Goal: Task Accomplishment & Management: Use online tool/utility

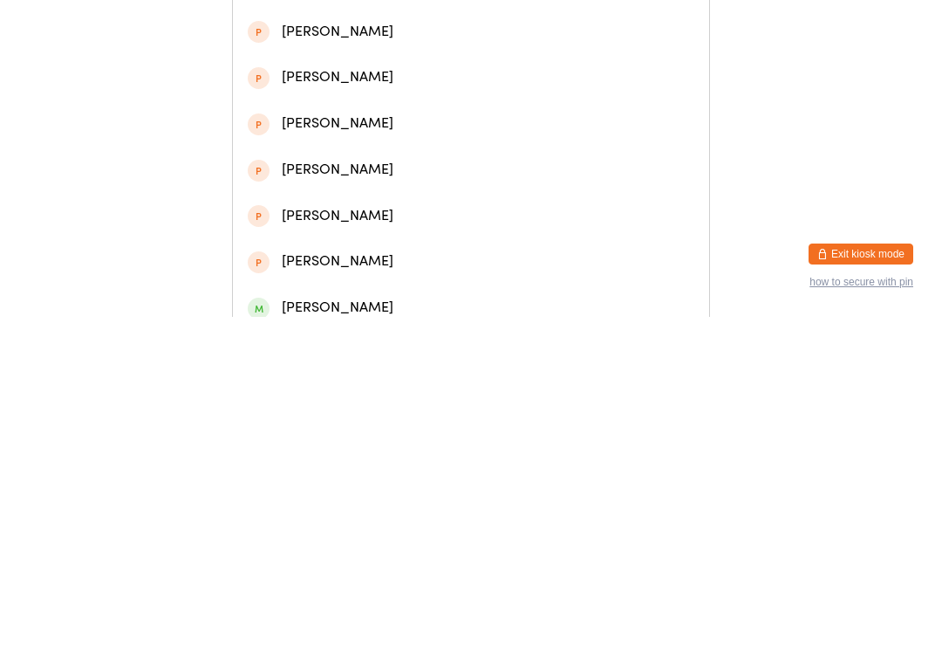
scroll to position [168, 0]
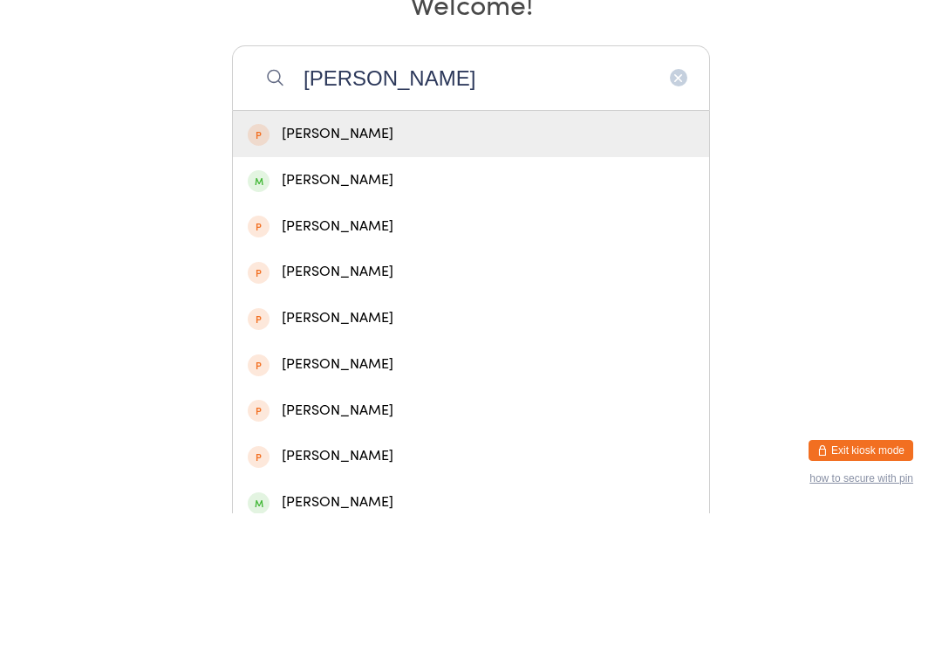
type input "[PERSON_NAME]"
click at [415, 301] on div "[PERSON_NAME]" at bounding box center [471, 313] width 447 height 24
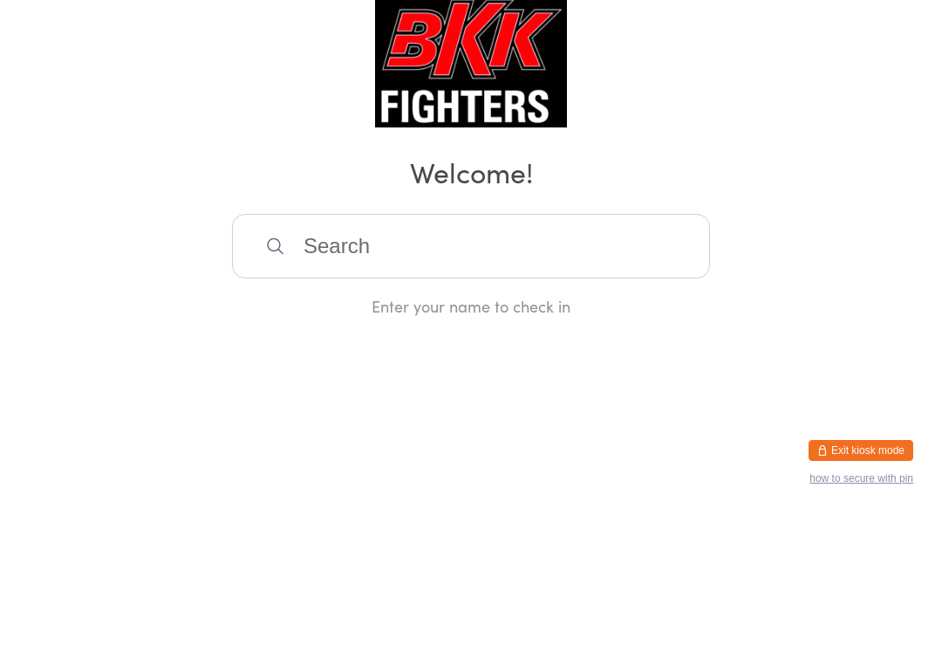
scroll to position [0, 0]
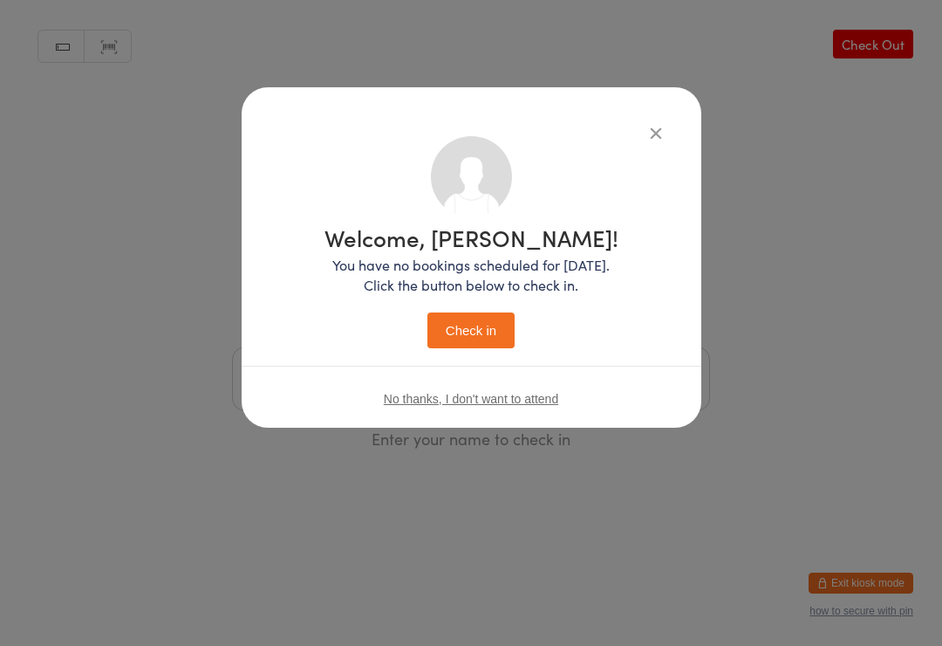
click at [487, 329] on button "Check in" at bounding box center [471, 330] width 87 height 36
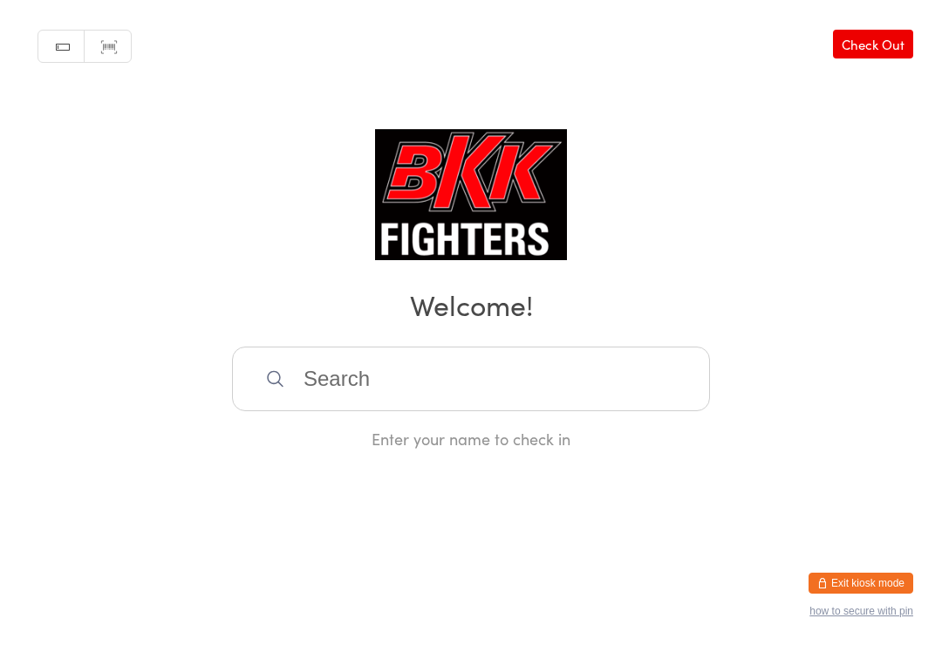
click at [553, 368] on input "search" at bounding box center [471, 378] width 478 height 65
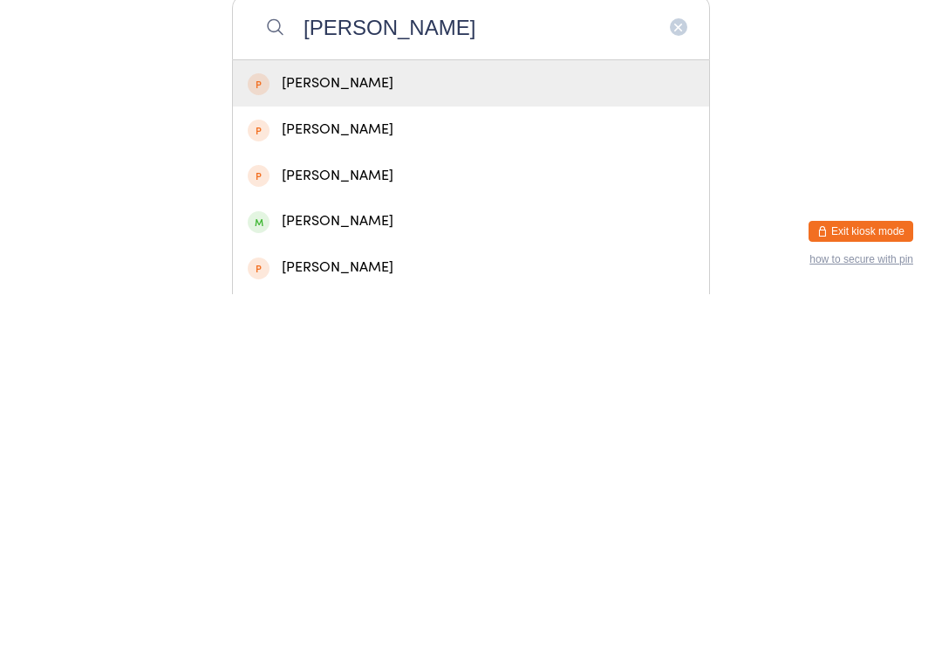
type input "[PERSON_NAME]"
click at [366, 561] on div "[PERSON_NAME]" at bounding box center [471, 573] width 447 height 24
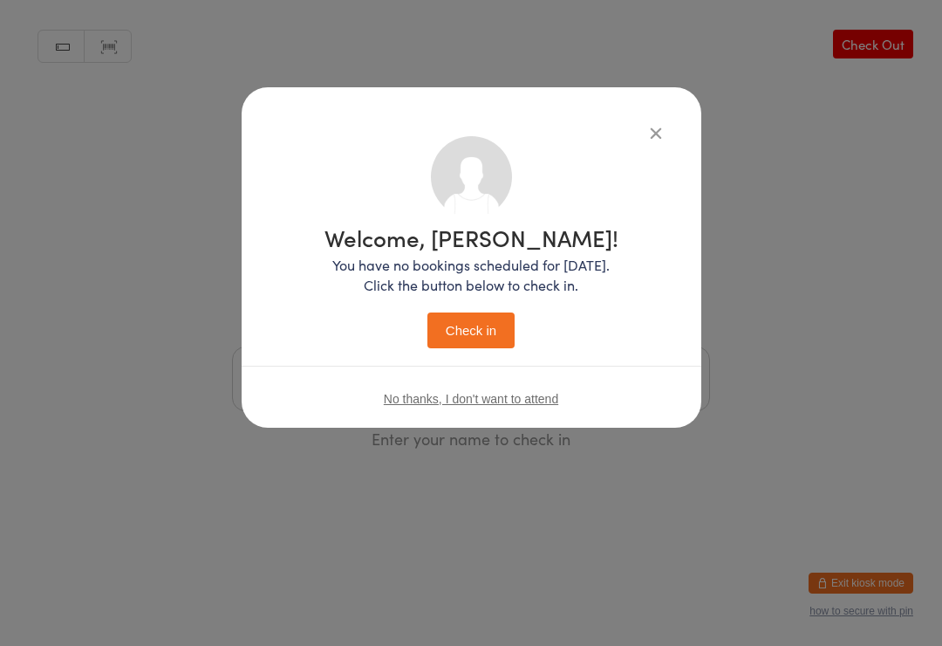
click at [485, 323] on button "Check in" at bounding box center [471, 330] width 87 height 36
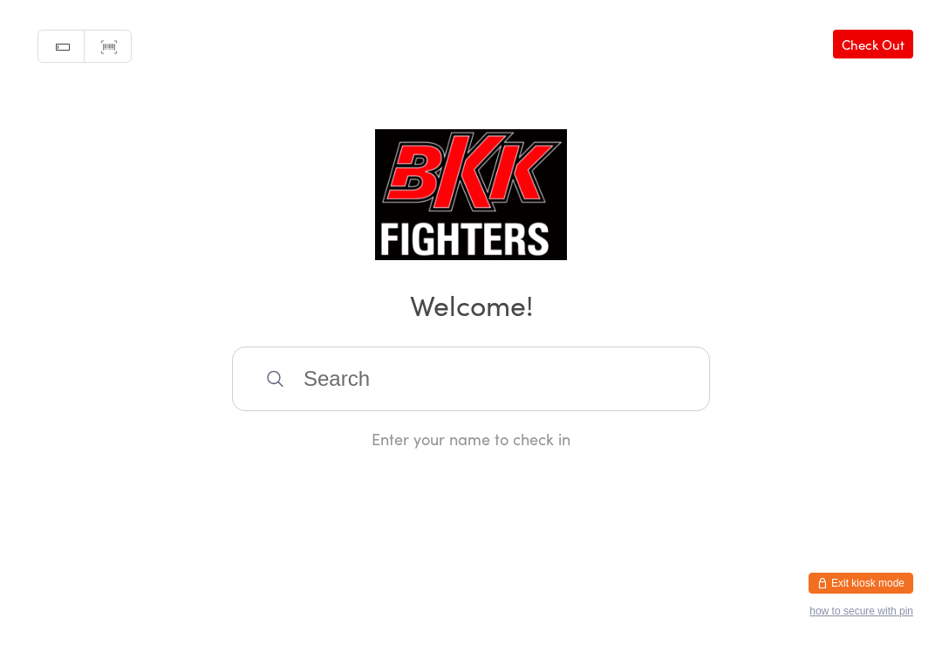
click at [615, 380] on input "search" at bounding box center [471, 378] width 478 height 65
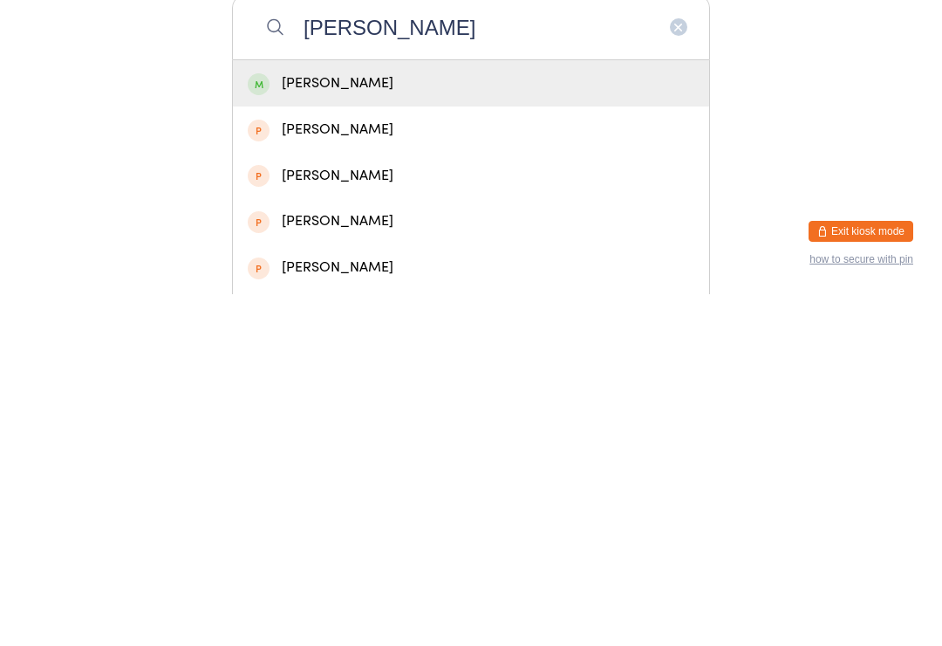
click at [486, 346] on input "[PERSON_NAME]" at bounding box center [471, 378] width 478 height 65
type input "[PERSON_NAME]"
click at [542, 412] on div "[PERSON_NAME]" at bounding box center [471, 435] width 476 height 46
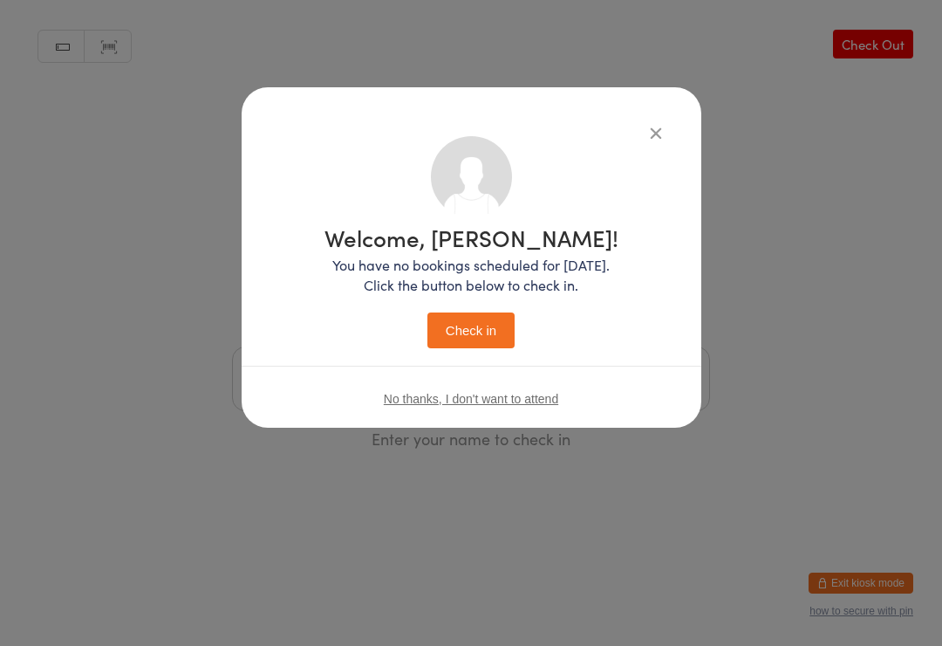
click at [472, 319] on button "Check in" at bounding box center [471, 330] width 87 height 36
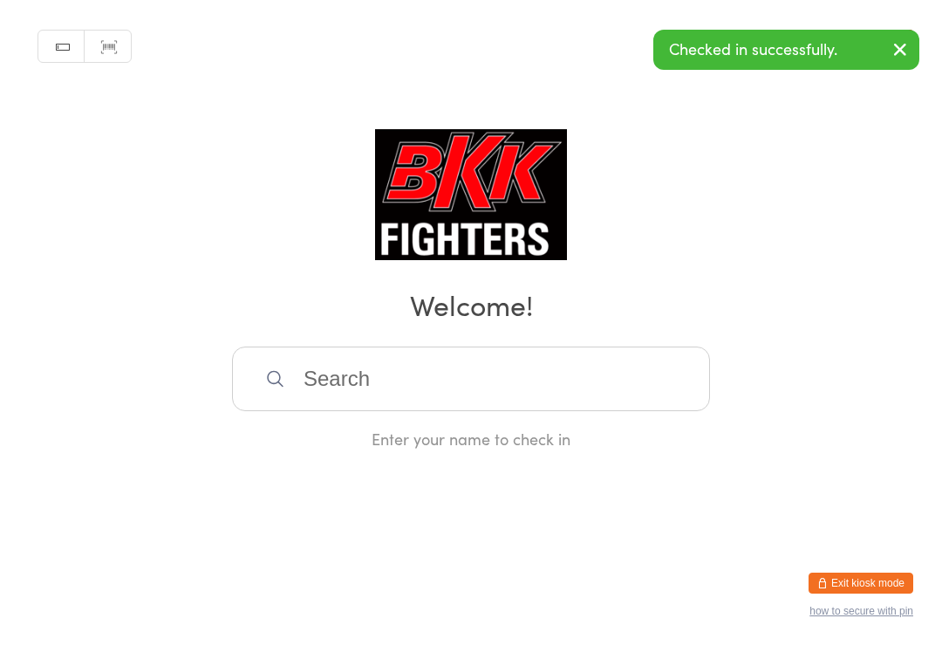
click at [660, 130] on div "Manual search Scanner input Check Out Welcome! Enter your name to check in" at bounding box center [471, 224] width 942 height 449
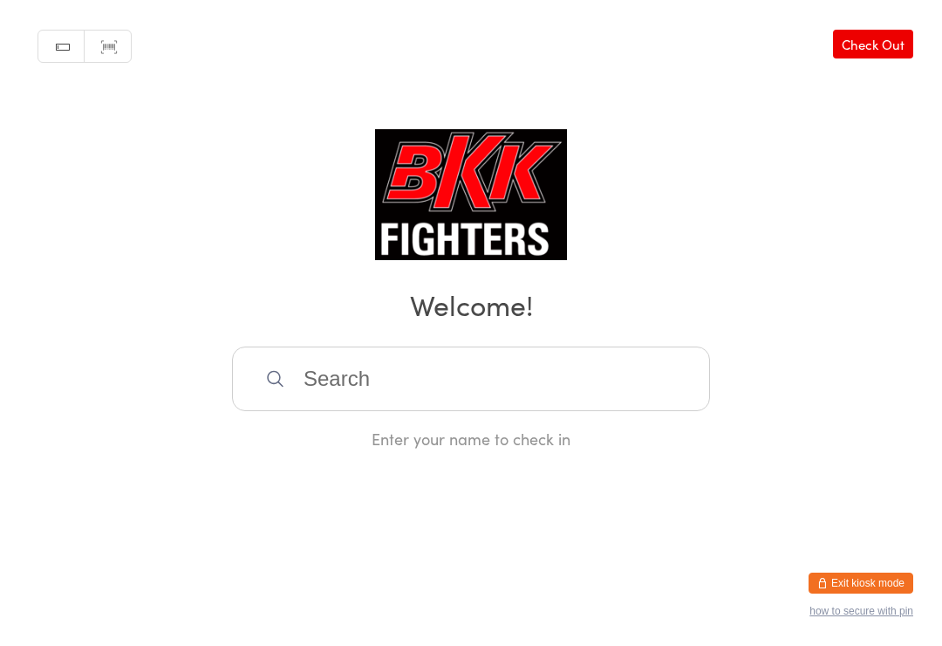
click at [591, 384] on input "search" at bounding box center [471, 378] width 478 height 65
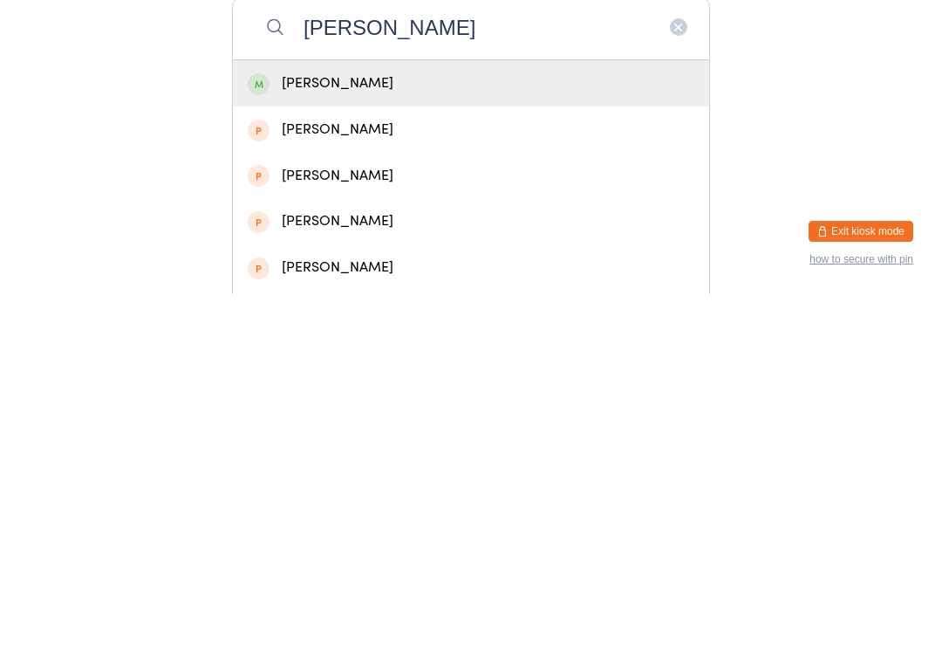
type input "[PERSON_NAME]"
click at [538, 423] on div "[PERSON_NAME]" at bounding box center [471, 435] width 447 height 24
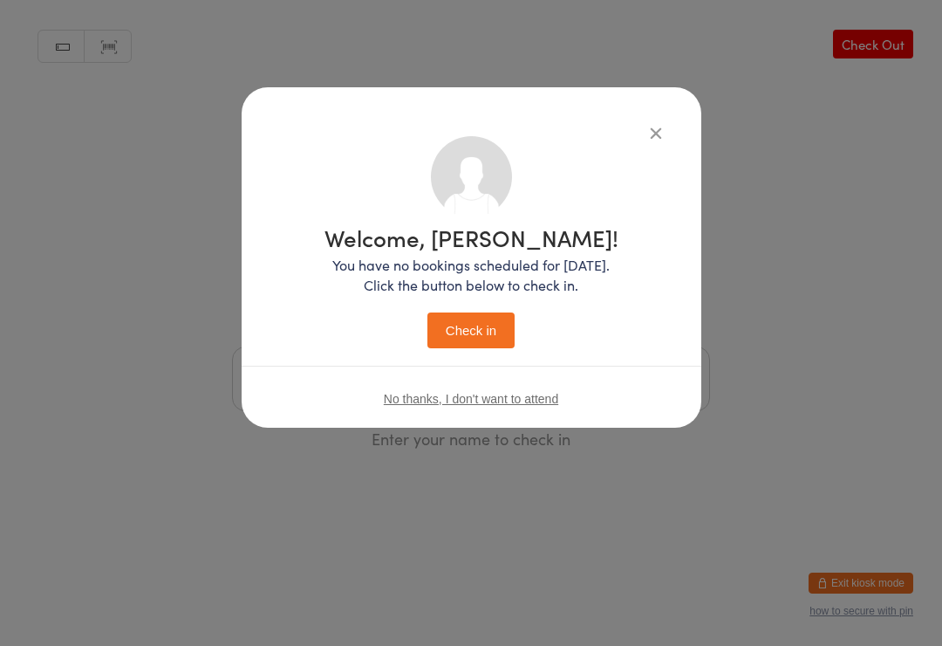
click at [483, 326] on button "Check in" at bounding box center [471, 330] width 87 height 36
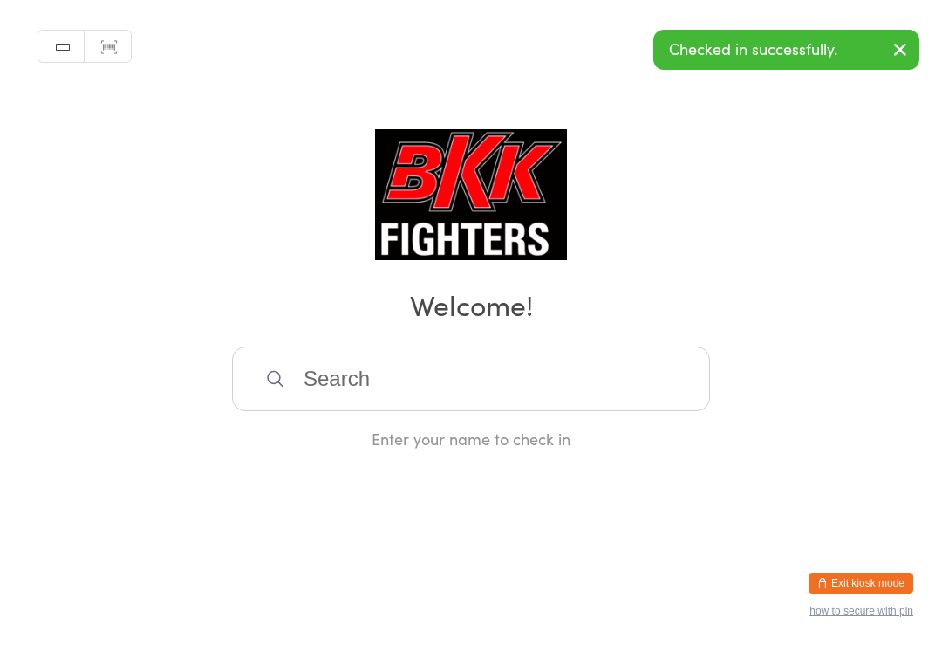
click at [335, 387] on input "search" at bounding box center [471, 378] width 478 height 65
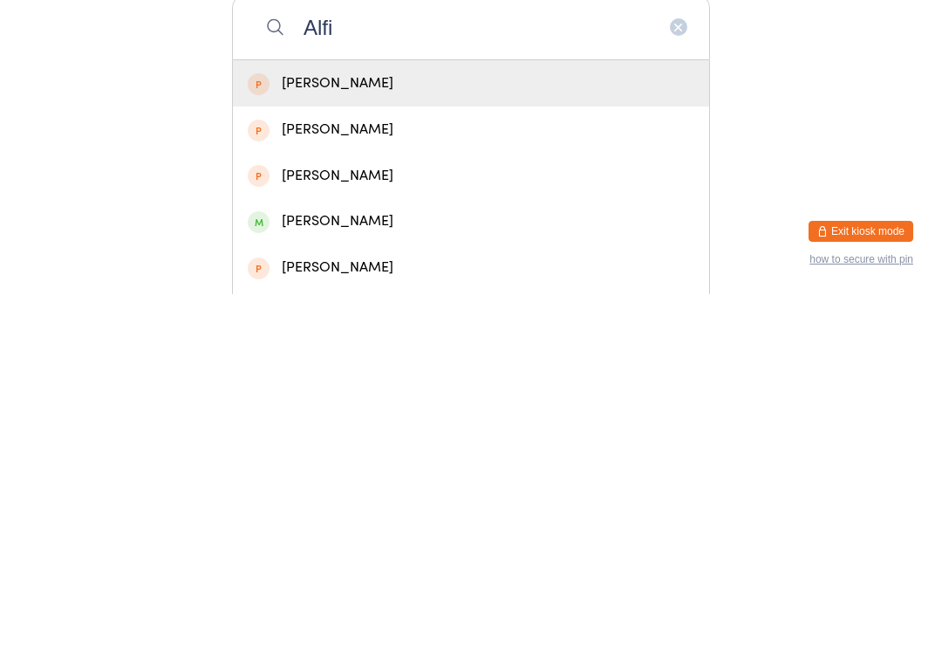
type input "Alfi"
click at [353, 561] on div "[PERSON_NAME]" at bounding box center [471, 573] width 447 height 24
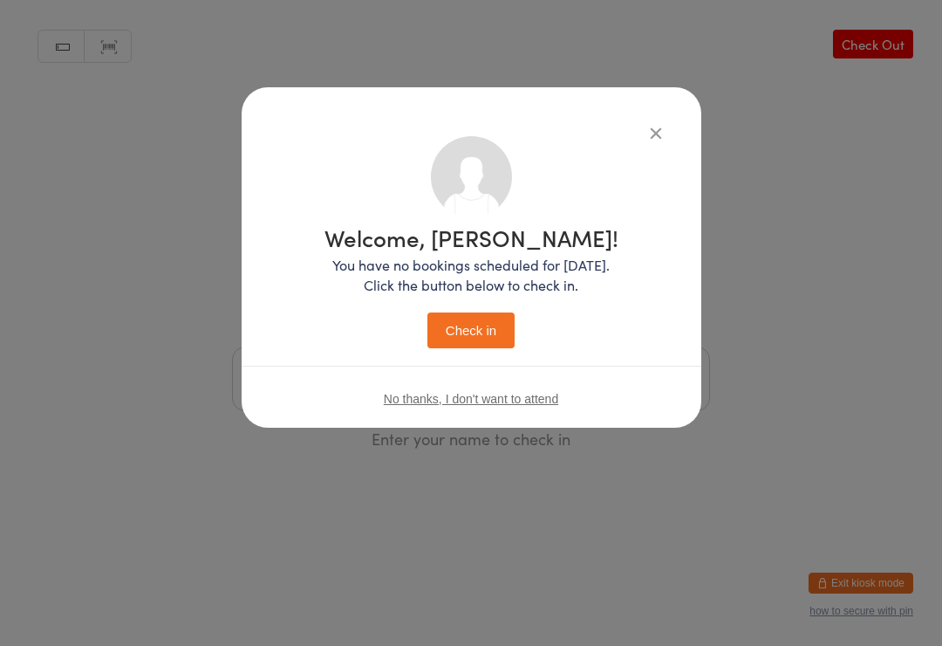
click at [456, 339] on button "Check in" at bounding box center [471, 330] width 87 height 36
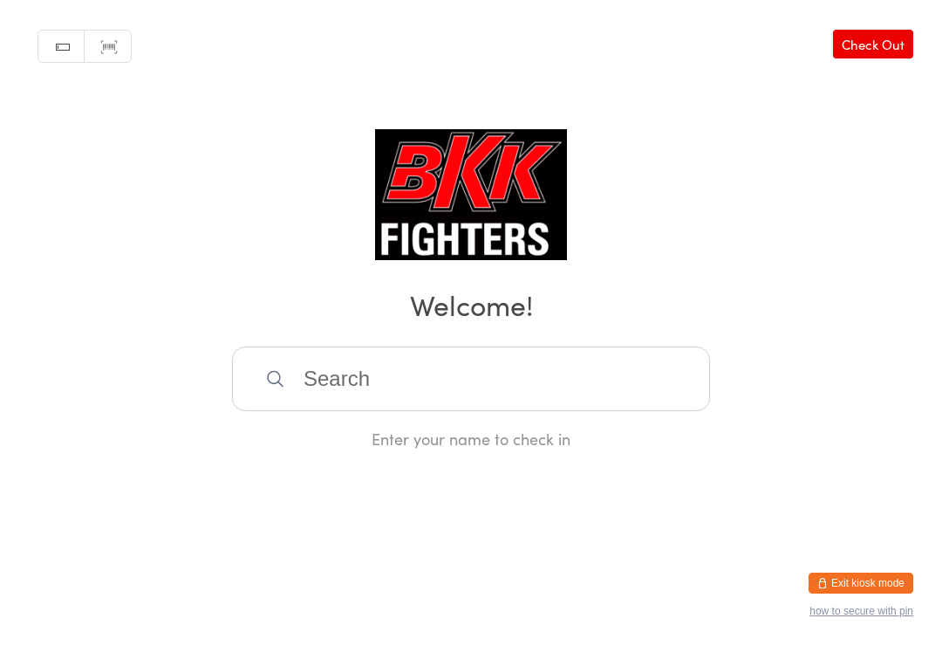
click at [594, 366] on input "search" at bounding box center [471, 378] width 478 height 65
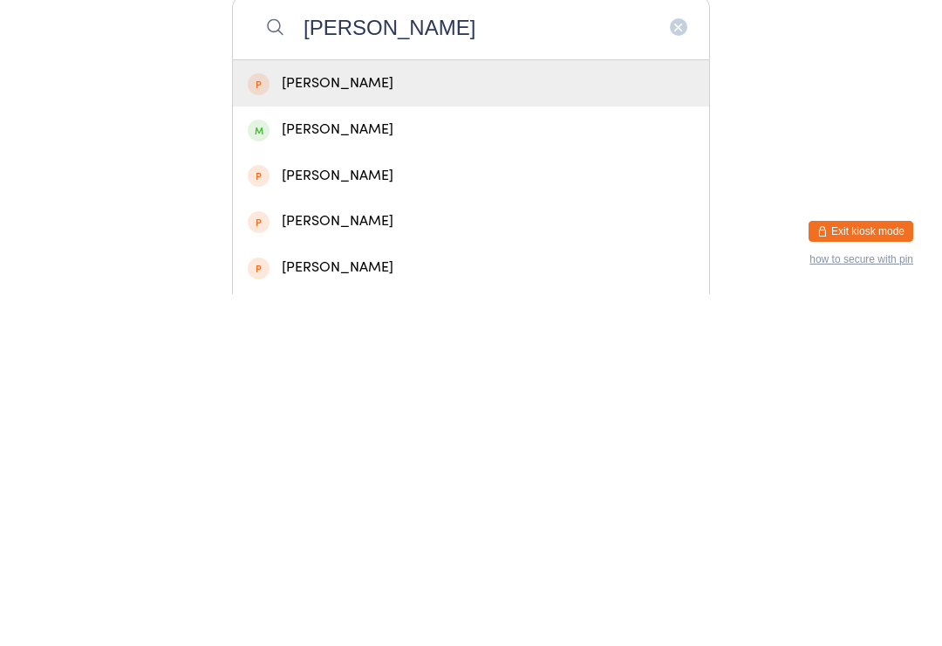
type input "[PERSON_NAME]"
click at [387, 423] on div "[PERSON_NAME]" at bounding box center [471, 435] width 447 height 24
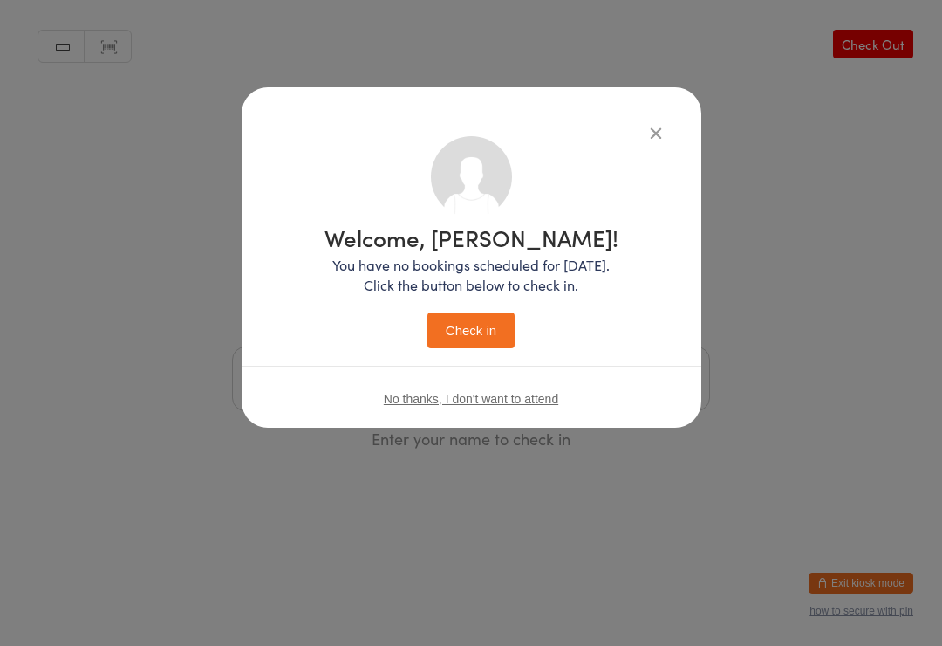
click at [487, 318] on button "Check in" at bounding box center [471, 330] width 87 height 36
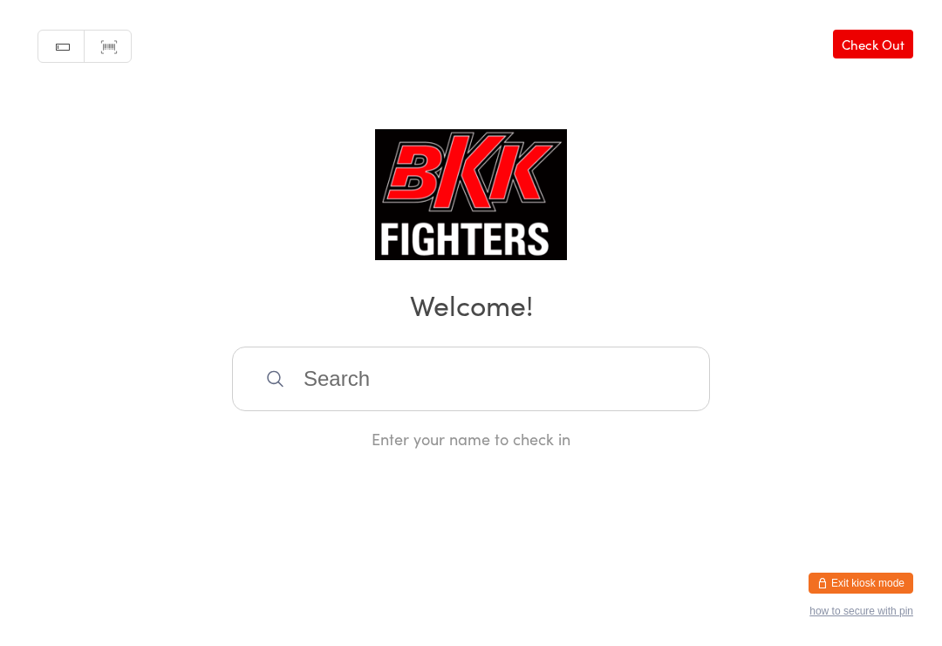
click at [397, 378] on input "search" at bounding box center [471, 378] width 478 height 65
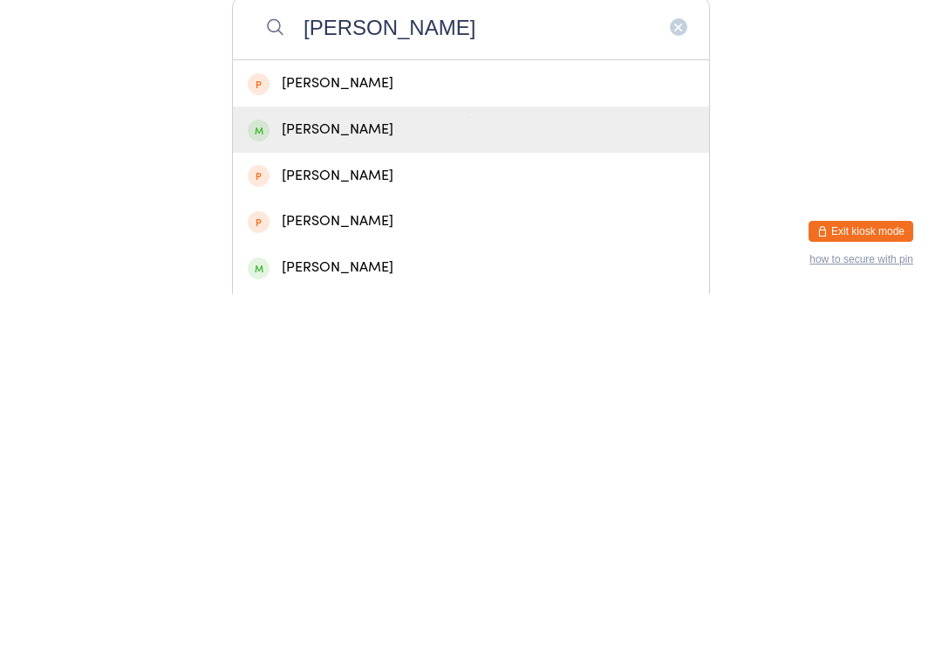
type input "[PERSON_NAME]"
click at [346, 469] on div "[PERSON_NAME]" at bounding box center [471, 481] width 447 height 24
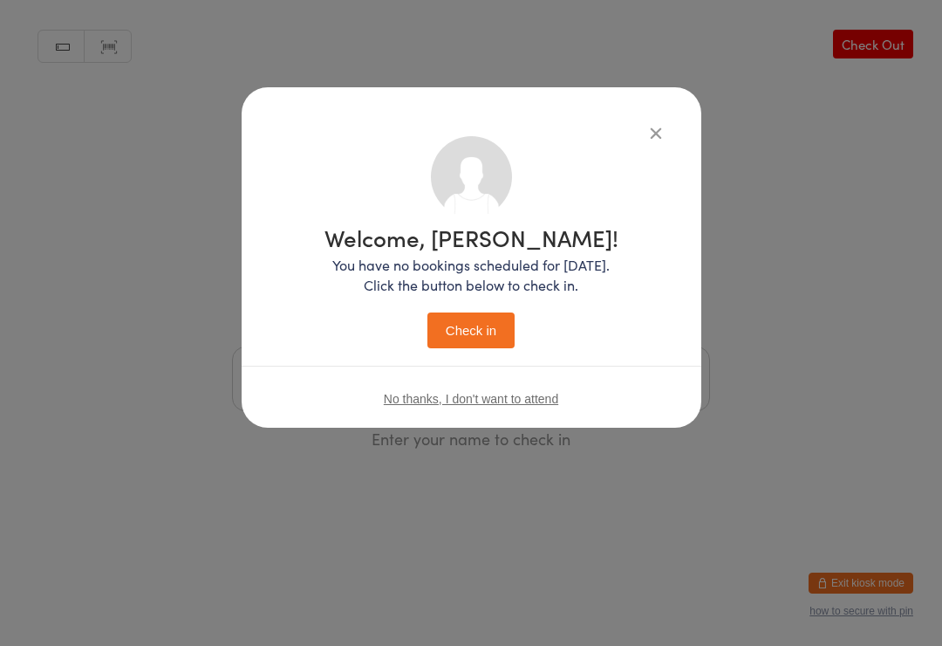
click at [480, 313] on button "Check in" at bounding box center [471, 330] width 87 height 36
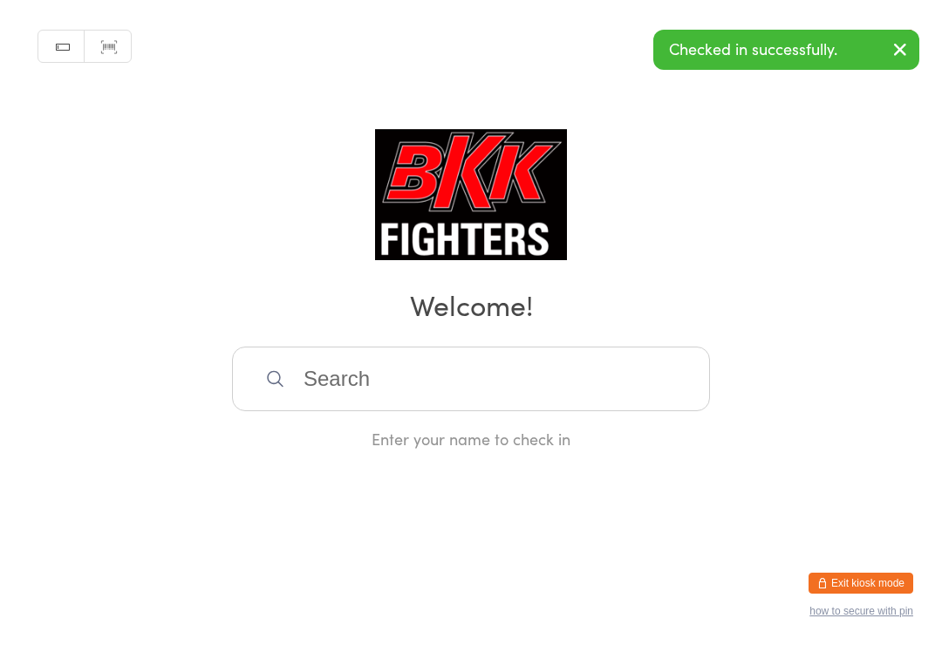
click at [496, 387] on input "search" at bounding box center [471, 378] width 478 height 65
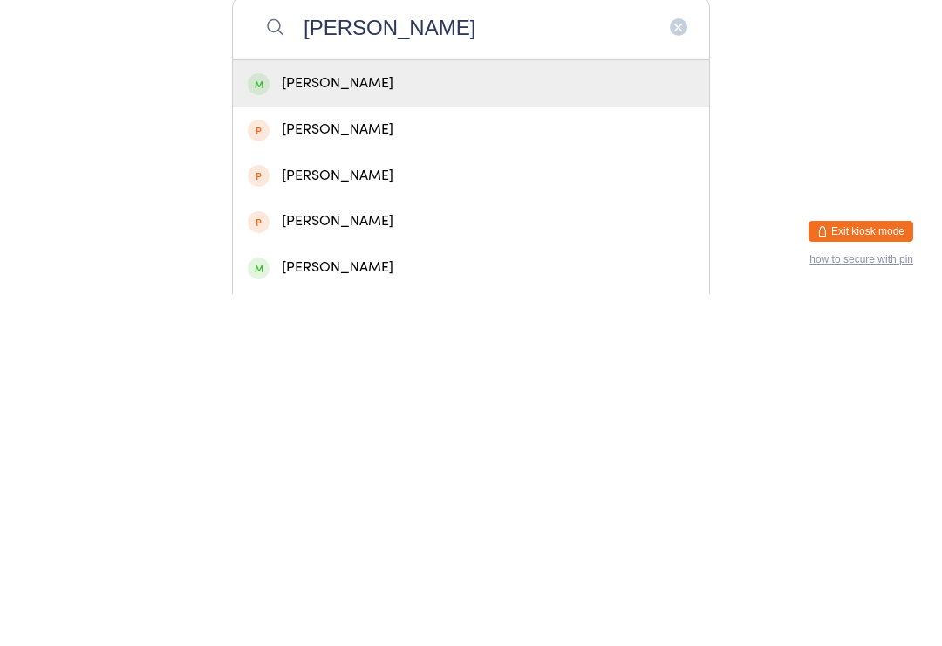
type input "[PERSON_NAME]"
click at [397, 423] on div "[PERSON_NAME]" at bounding box center [471, 435] width 447 height 24
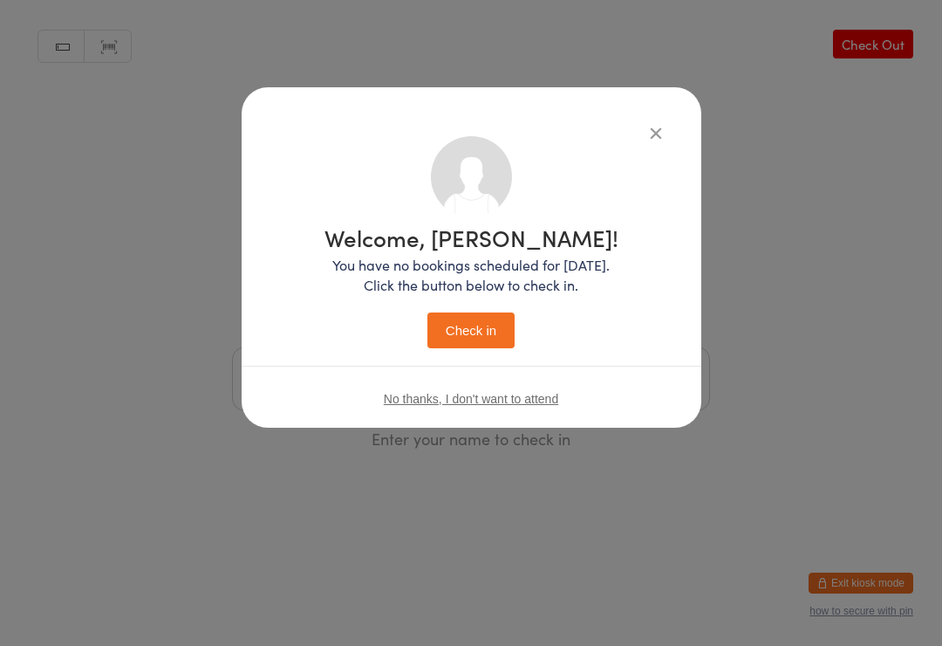
click at [475, 334] on button "Check in" at bounding box center [471, 330] width 87 height 36
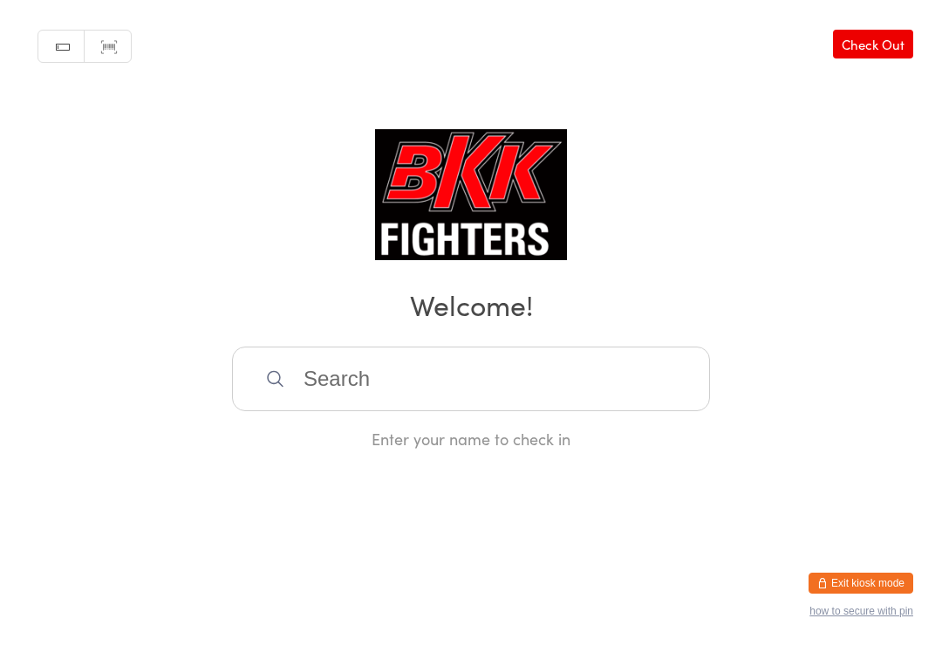
click at [386, 379] on input "search" at bounding box center [471, 378] width 478 height 65
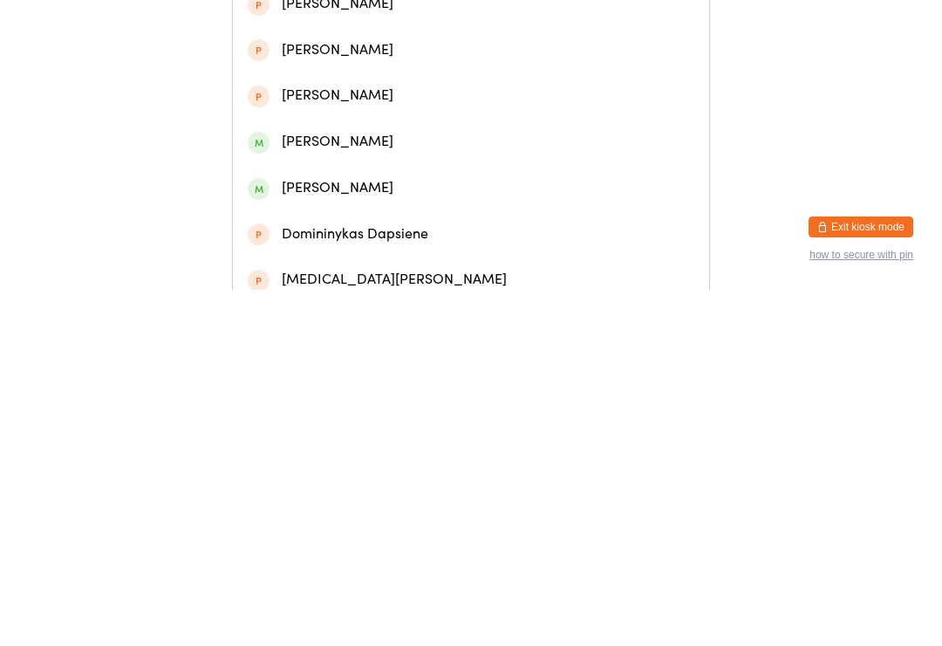
scroll to position [136, 0]
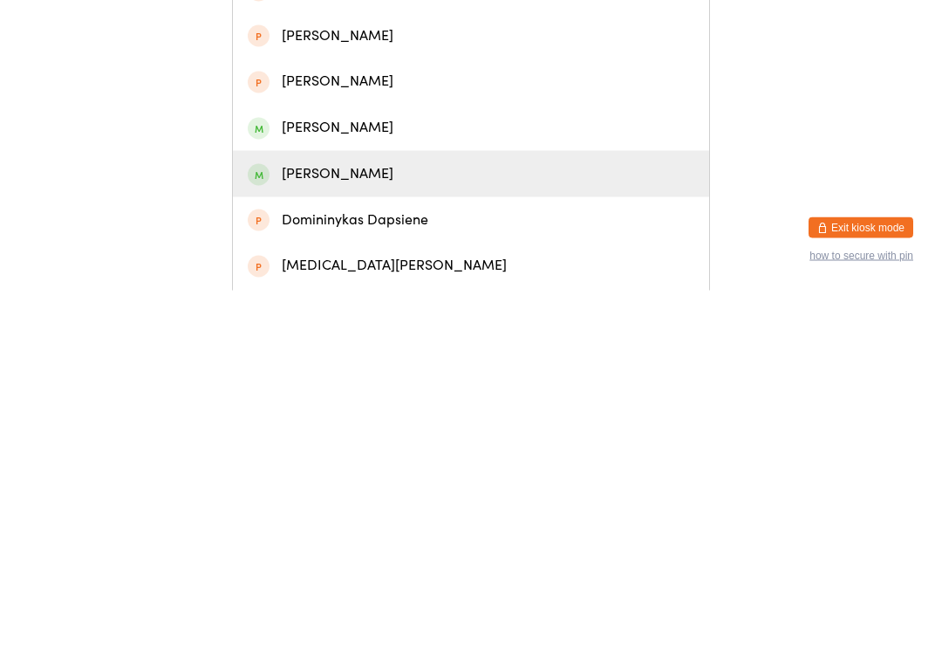
type input "[PERSON_NAME]"
click at [403, 517] on div "[PERSON_NAME]" at bounding box center [471, 529] width 447 height 24
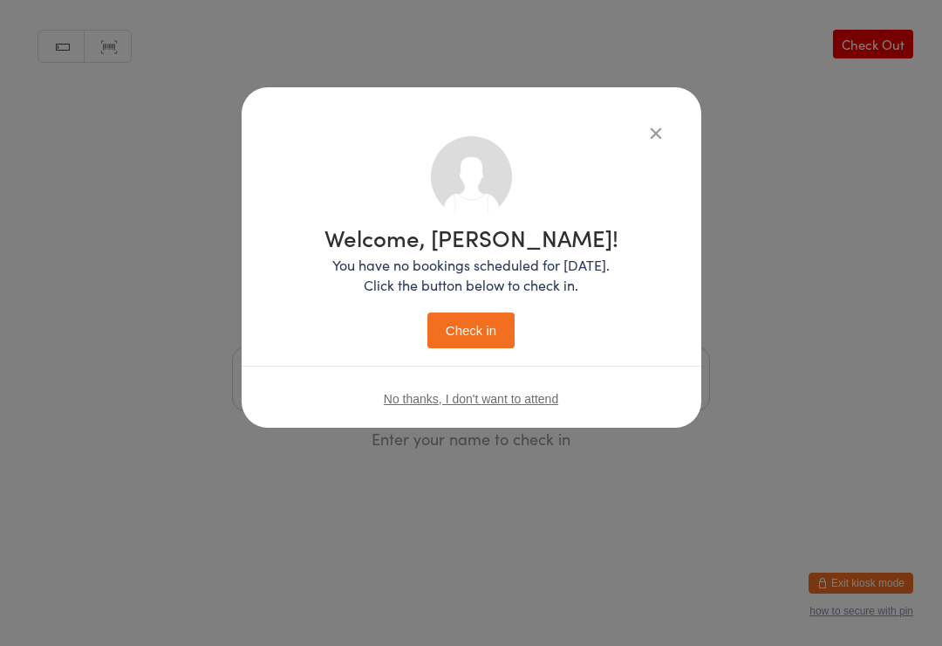
click at [469, 330] on button "Check in" at bounding box center [471, 330] width 87 height 36
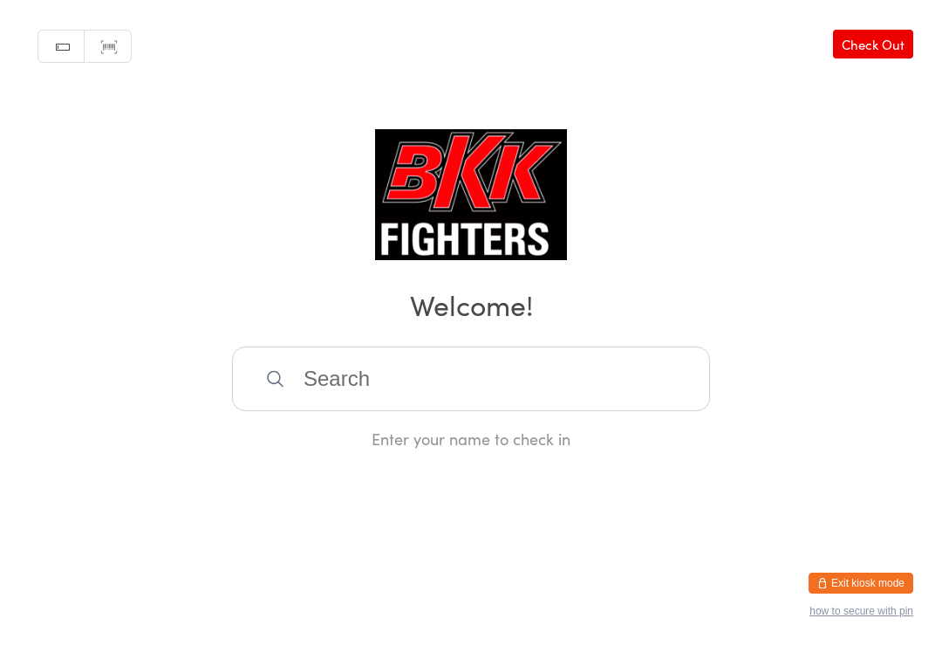
click at [571, 398] on input "search" at bounding box center [471, 378] width 478 height 65
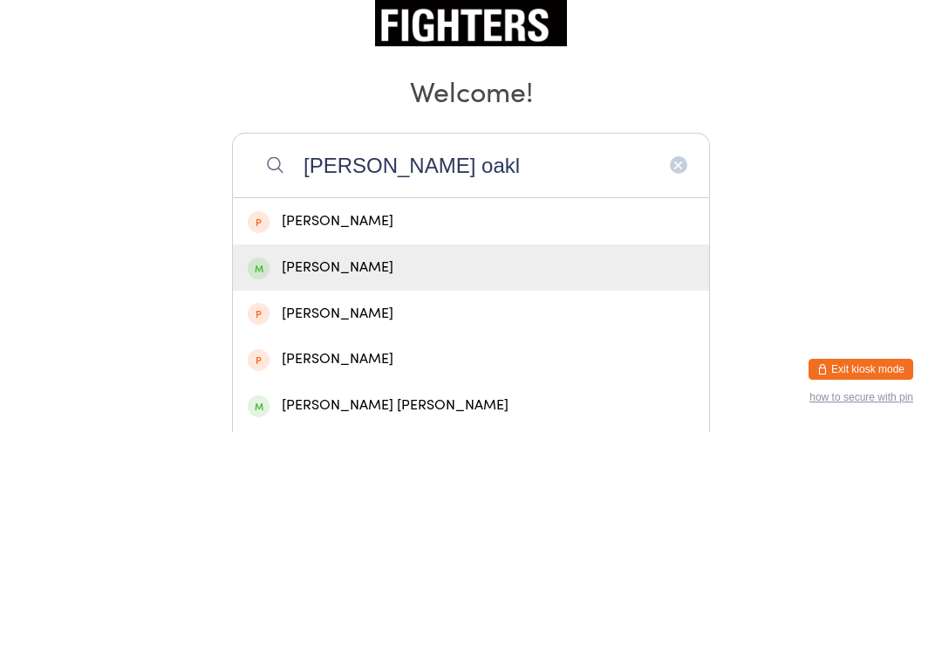
type input "[PERSON_NAME] oakl"
click at [348, 469] on div "[PERSON_NAME]" at bounding box center [471, 481] width 447 height 24
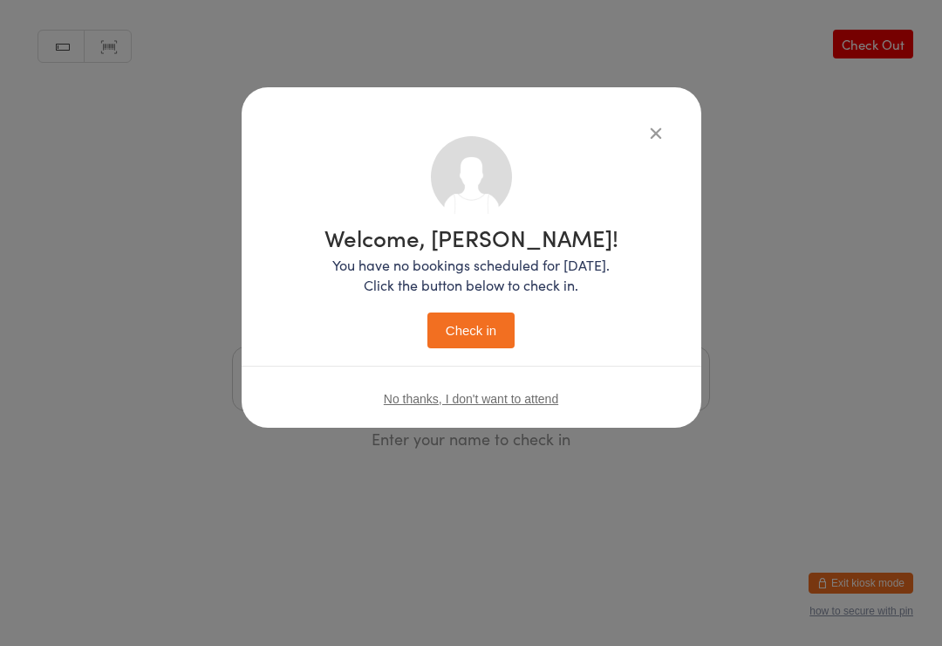
click at [472, 336] on button "Check in" at bounding box center [471, 330] width 87 height 36
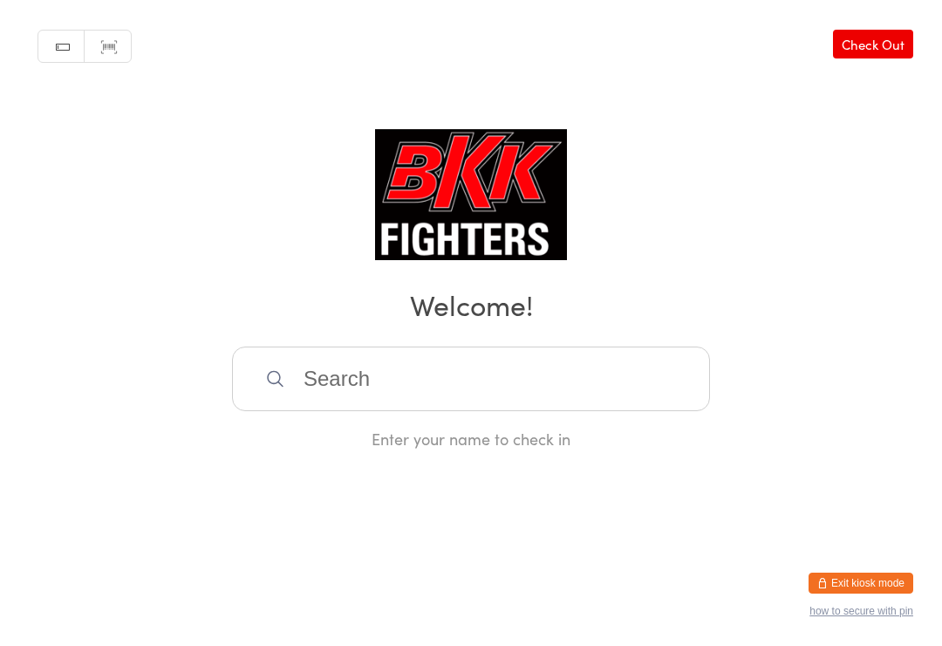
click at [565, 362] on input "search" at bounding box center [471, 378] width 478 height 65
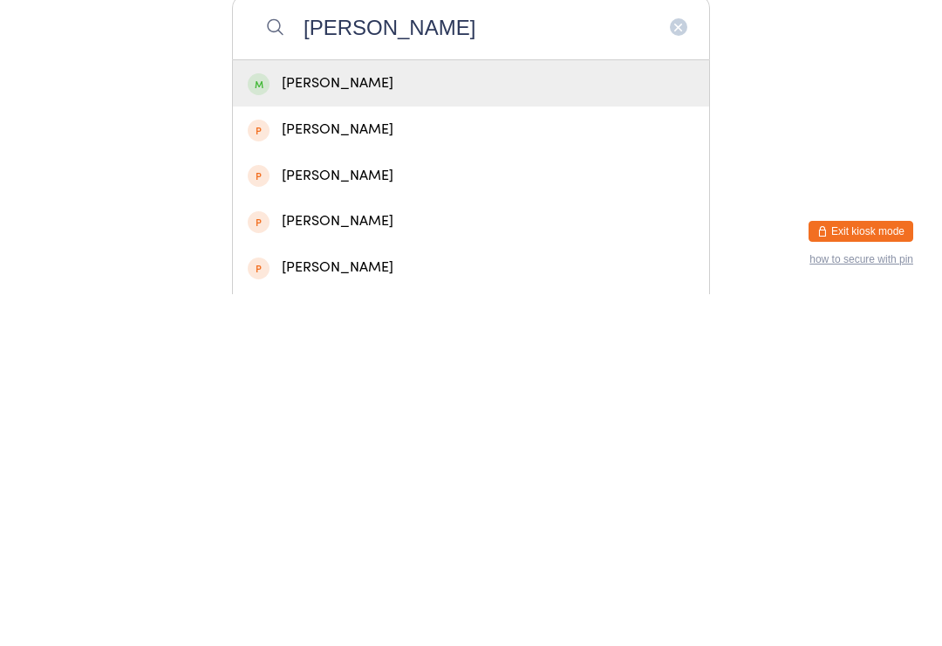
type input "[PERSON_NAME]"
click at [477, 423] on div "[PERSON_NAME]" at bounding box center [471, 435] width 447 height 24
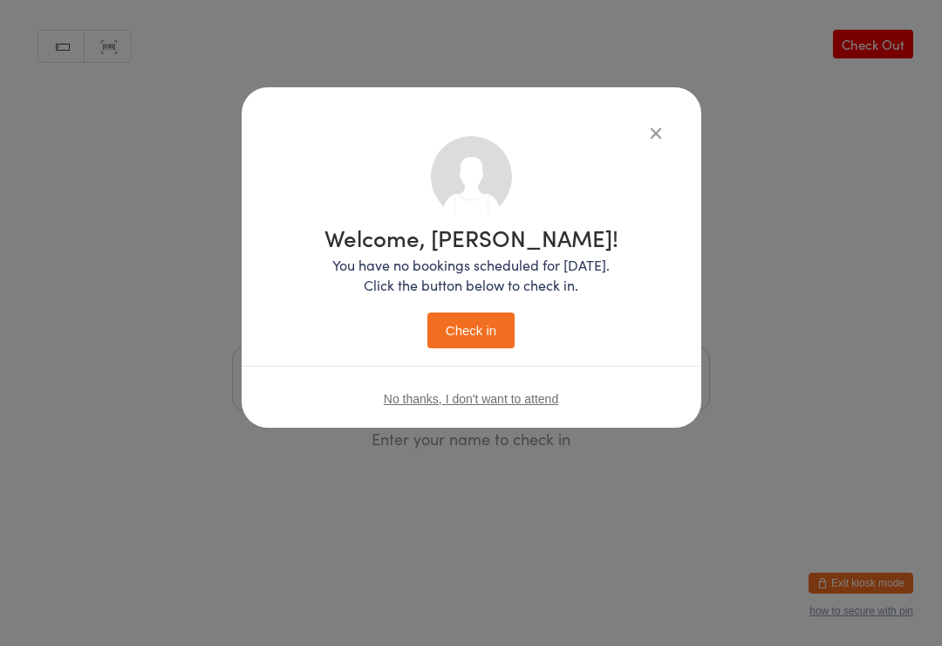
click at [490, 293] on p "You have no bookings scheduled for [DATE]. Click the button below to check in." at bounding box center [472, 275] width 294 height 40
click at [485, 332] on button "Check in" at bounding box center [471, 330] width 87 height 36
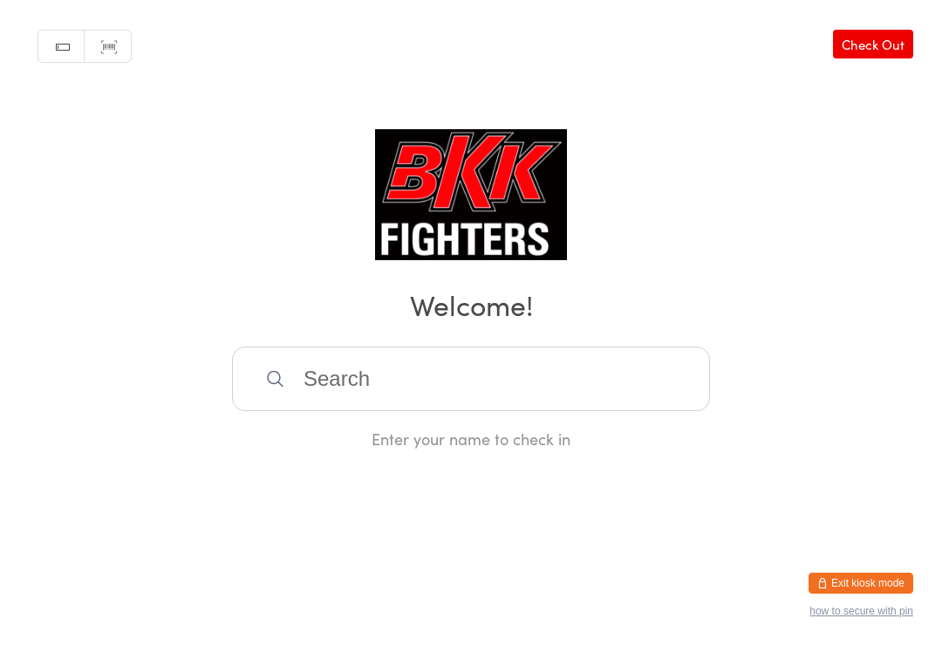
click at [461, 370] on input "search" at bounding box center [471, 378] width 478 height 65
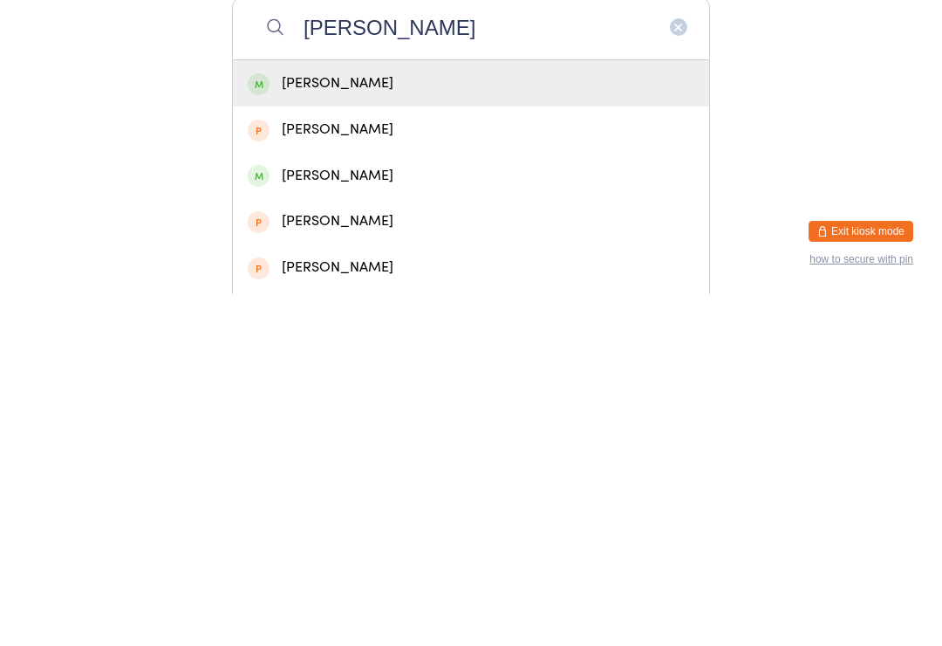
type input "[PERSON_NAME]"
click at [404, 423] on div "[PERSON_NAME]" at bounding box center [471, 435] width 447 height 24
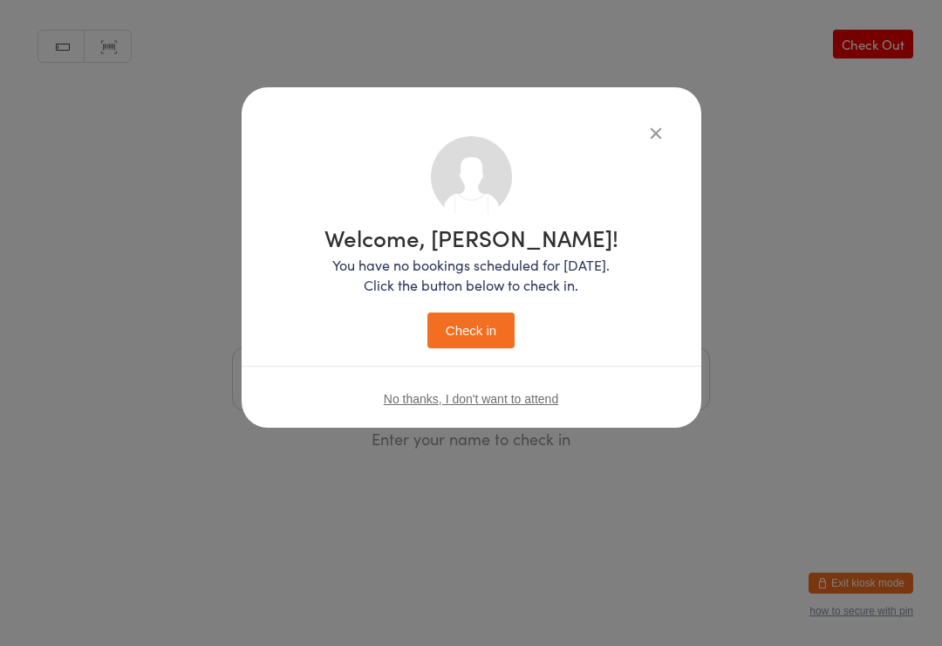
click at [485, 322] on button "Check in" at bounding box center [471, 330] width 87 height 36
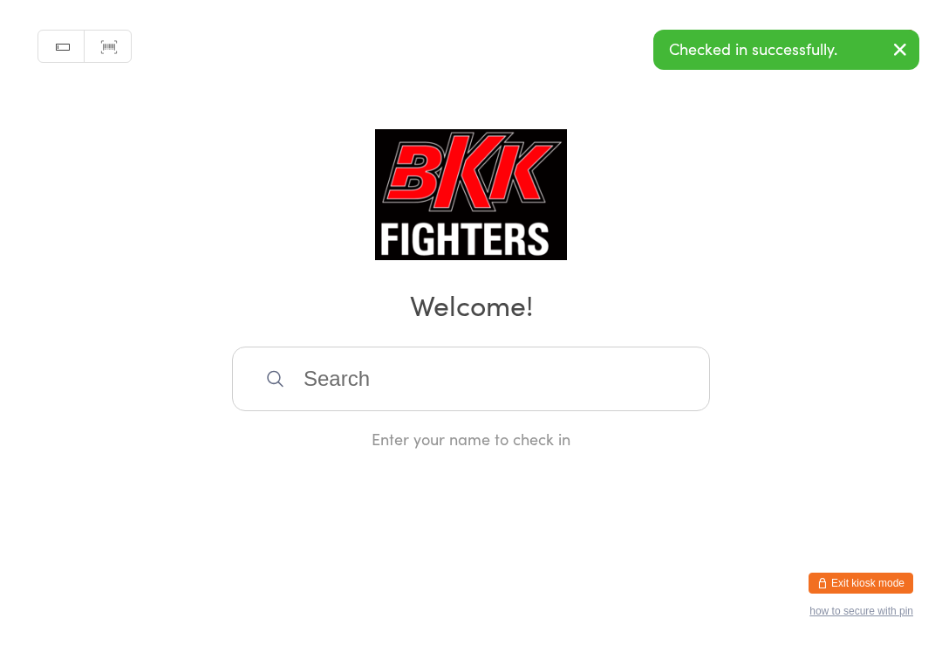
click at [476, 366] on input "search" at bounding box center [471, 378] width 478 height 65
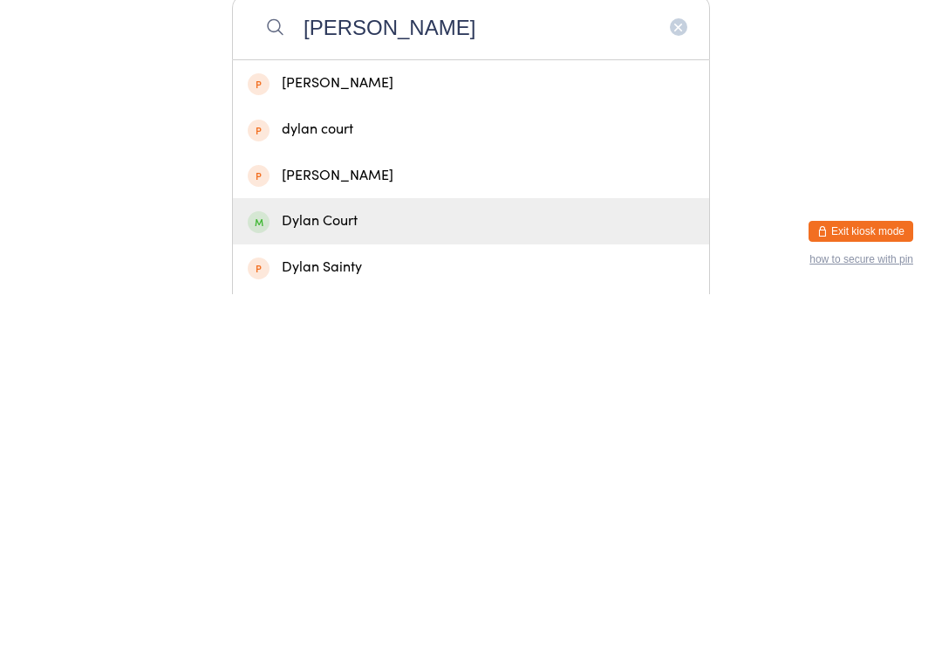
type input "[PERSON_NAME]"
click at [336, 561] on div "Dylan Court" at bounding box center [471, 573] width 447 height 24
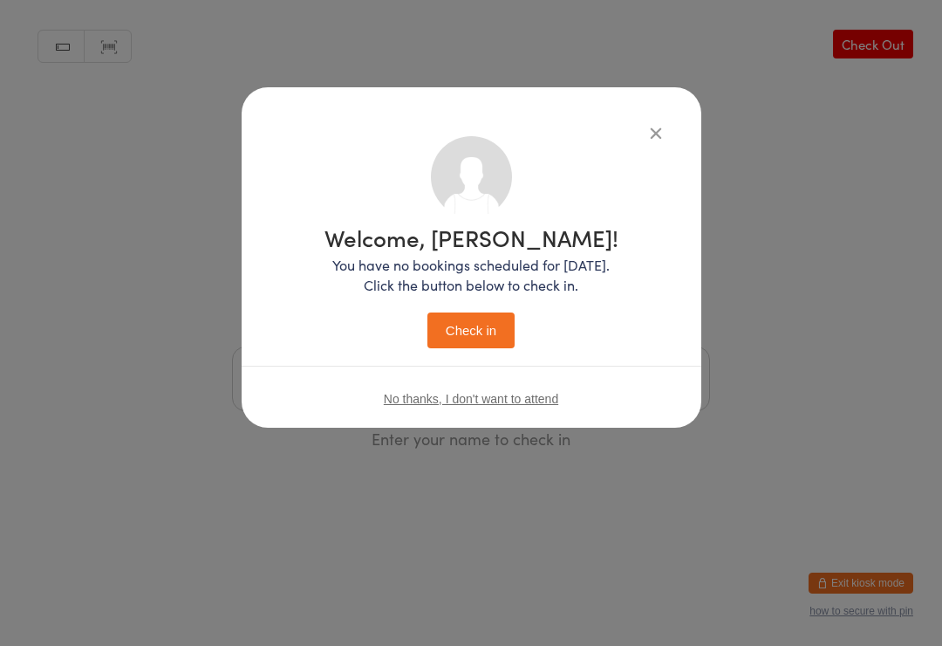
click at [480, 325] on button "Check in" at bounding box center [471, 330] width 87 height 36
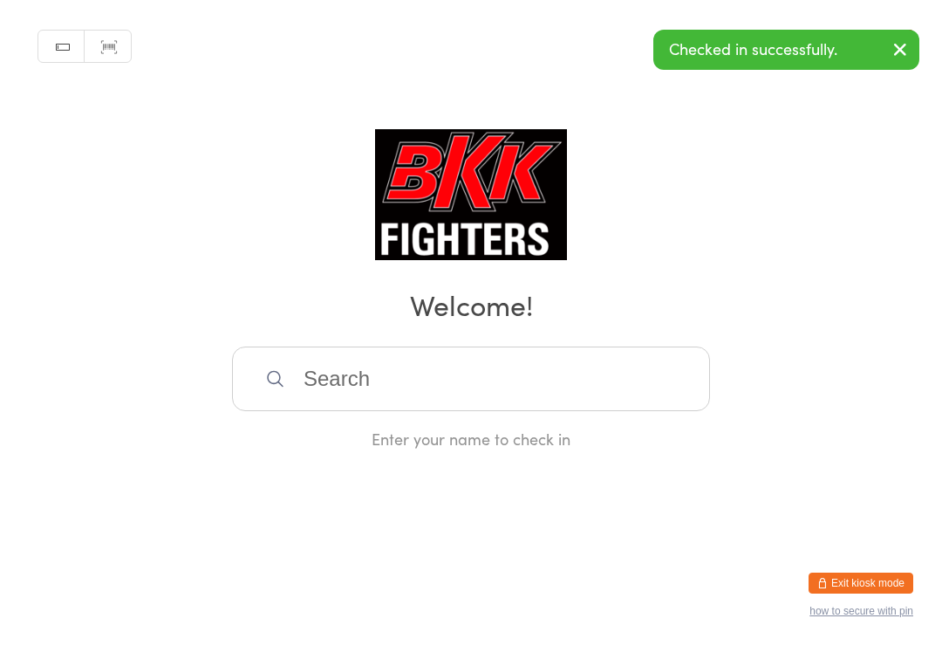
click at [499, 379] on input "search" at bounding box center [471, 378] width 478 height 65
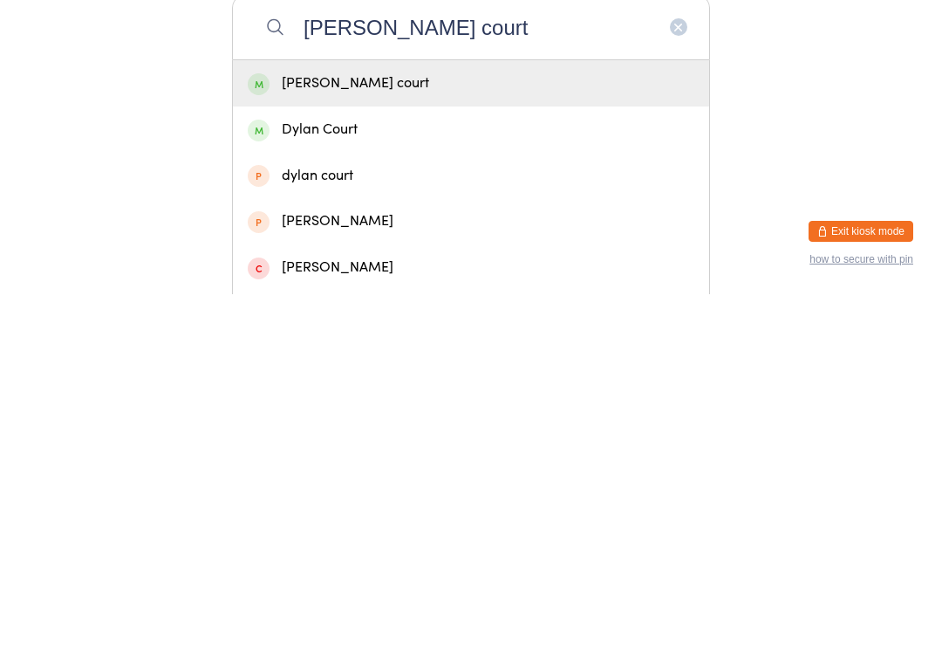
type input "[PERSON_NAME] court"
click at [354, 423] on div "[PERSON_NAME] court" at bounding box center [471, 435] width 447 height 24
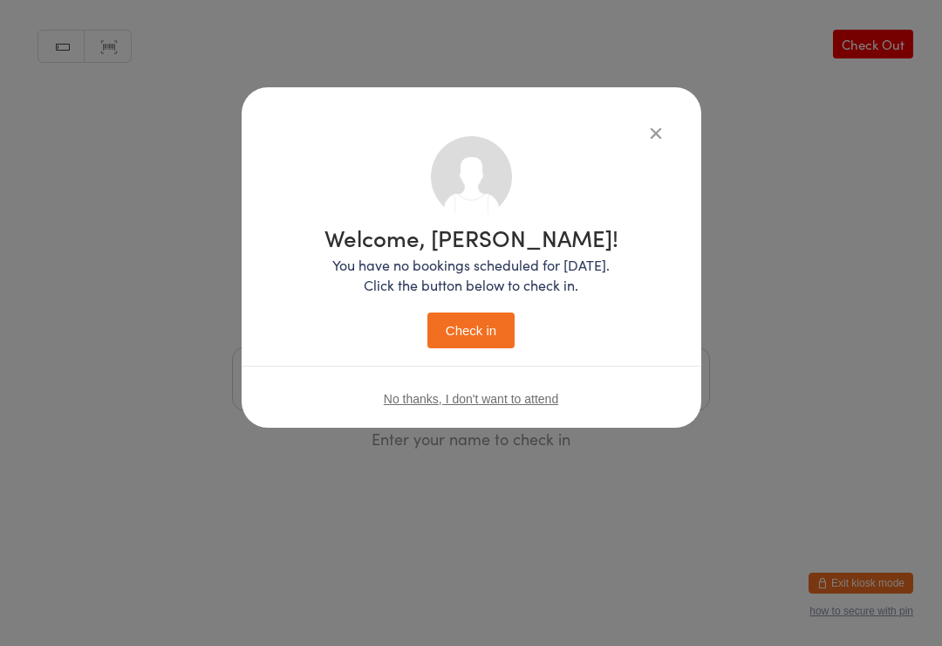
click at [475, 325] on button "Check in" at bounding box center [471, 330] width 87 height 36
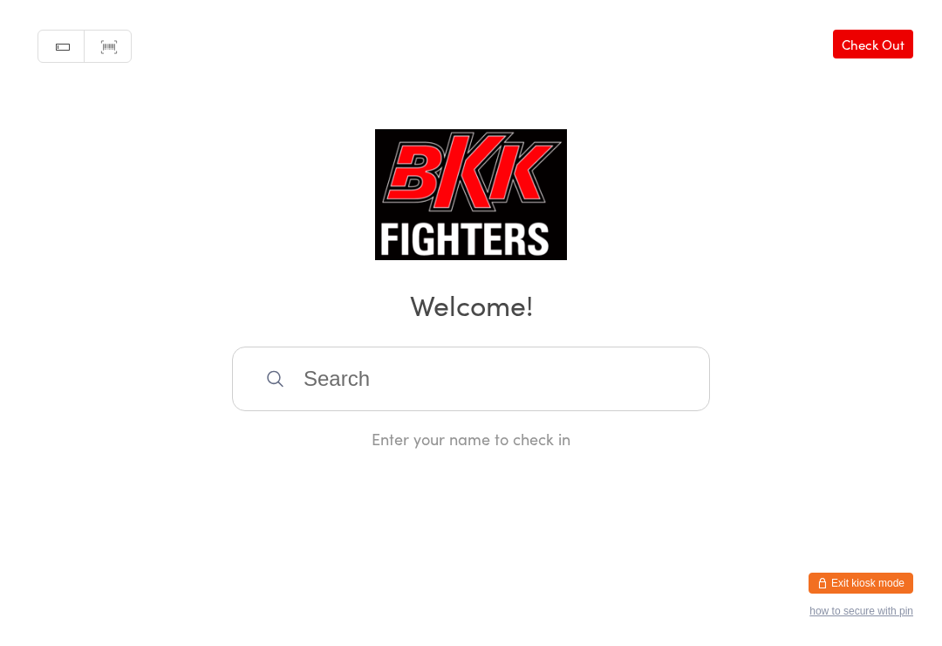
click at [631, 411] on input "search" at bounding box center [471, 378] width 478 height 65
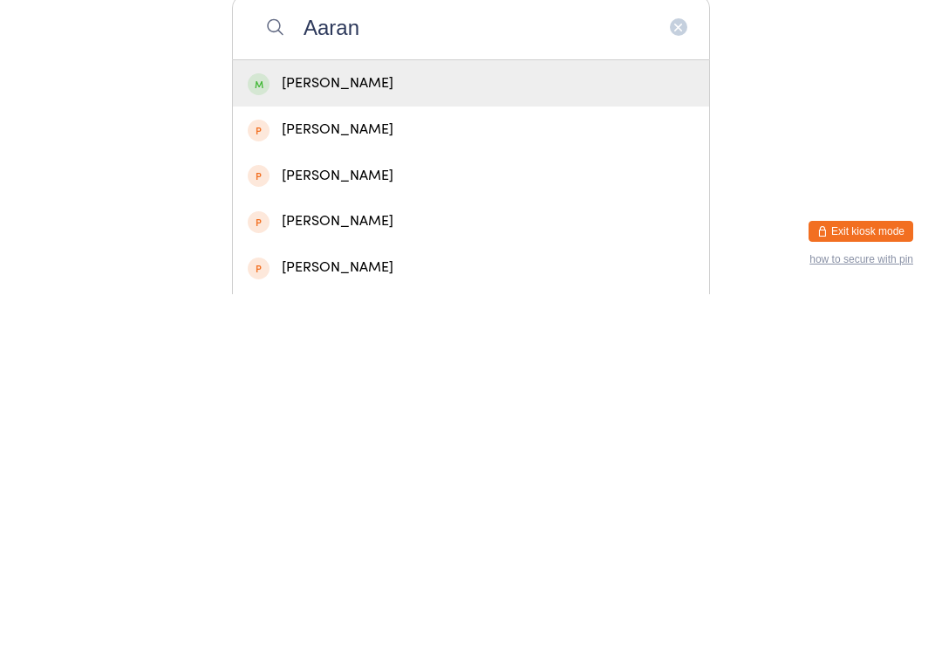
type input "Aaran"
click at [367, 423] on div "[PERSON_NAME]" at bounding box center [471, 435] width 447 height 24
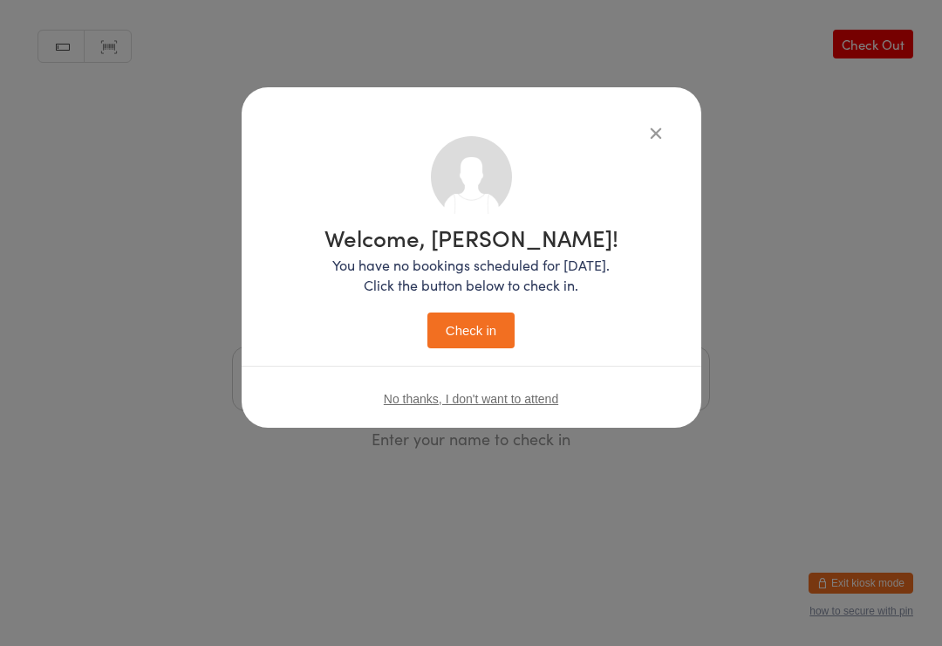
click at [483, 327] on button "Check in" at bounding box center [471, 330] width 87 height 36
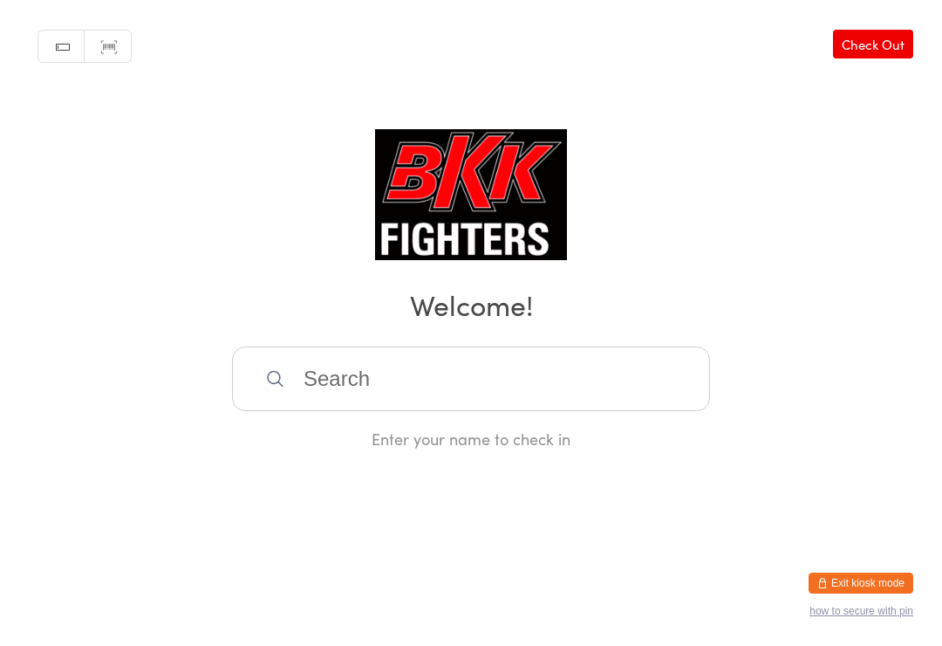
click at [491, 375] on input "search" at bounding box center [471, 378] width 478 height 65
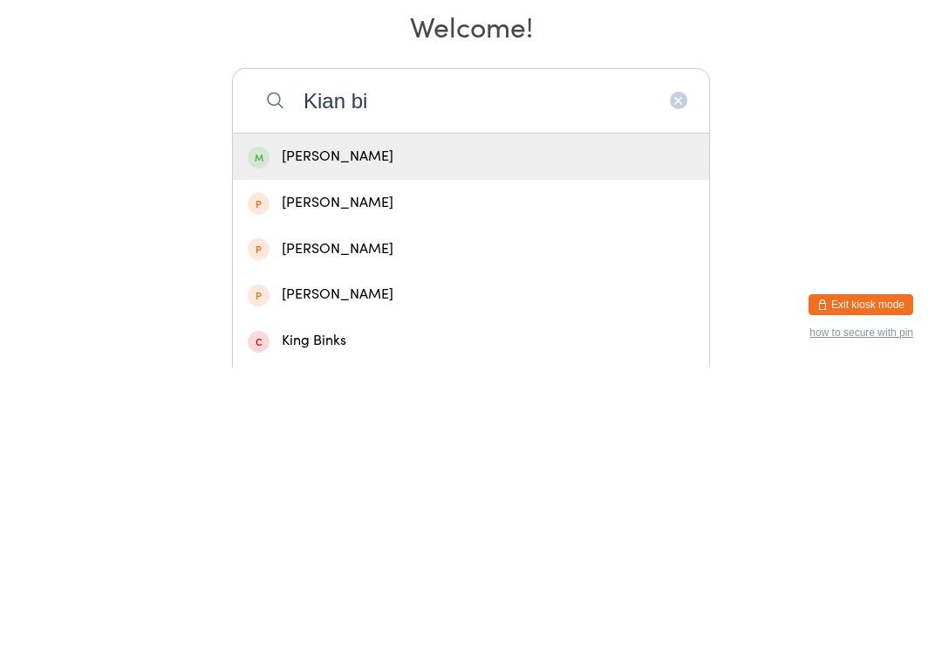
type input "Kian bi"
click at [374, 423] on div "[PERSON_NAME]" at bounding box center [471, 435] width 447 height 24
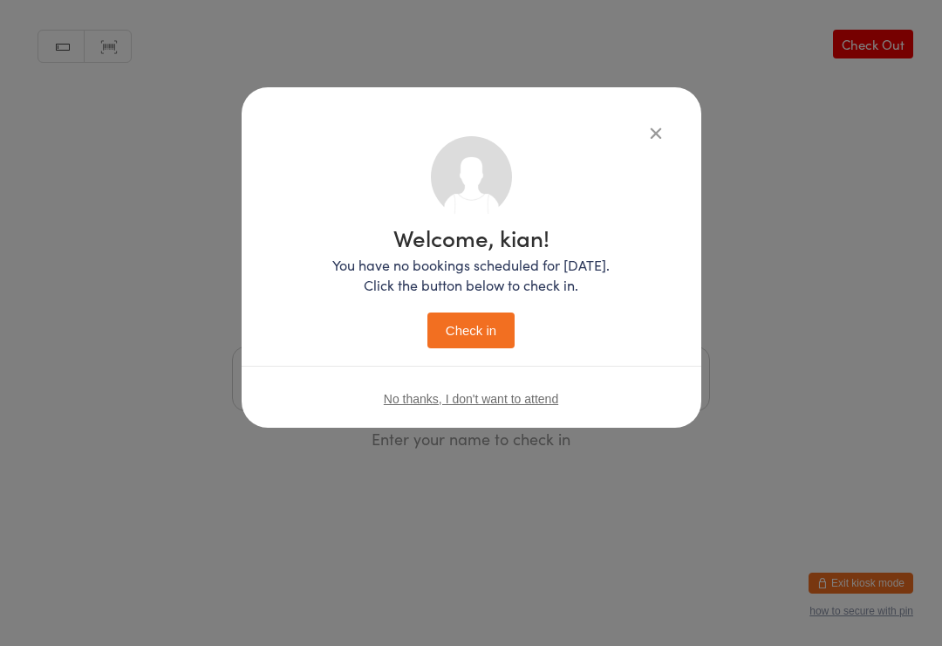
click at [478, 319] on button "Check in" at bounding box center [471, 330] width 87 height 36
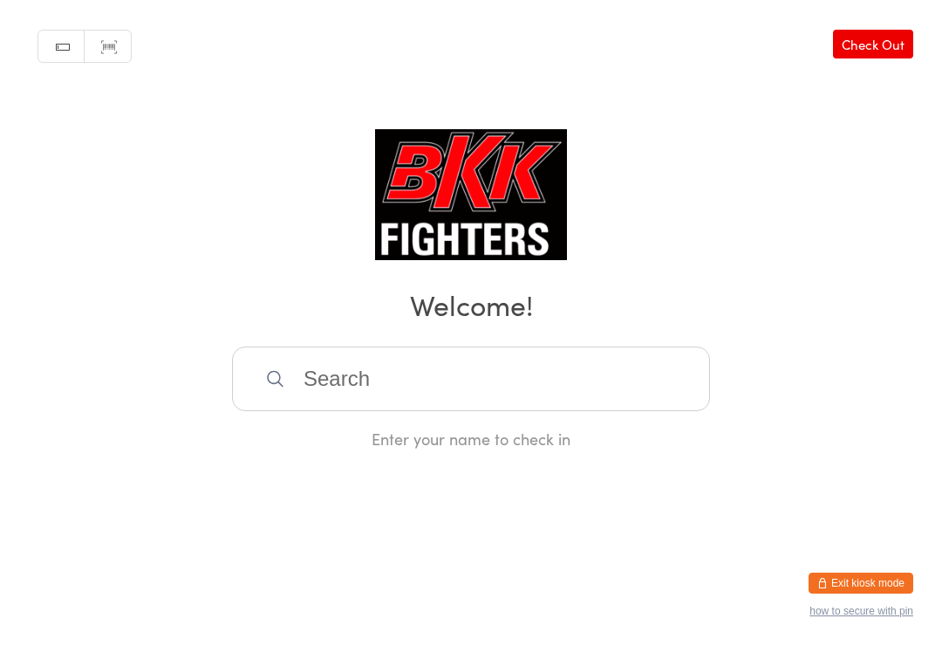
click at [443, 434] on div "Enter your name to check in" at bounding box center [471, 439] width 478 height 22
click at [407, 374] on input "search" at bounding box center [471, 378] width 478 height 65
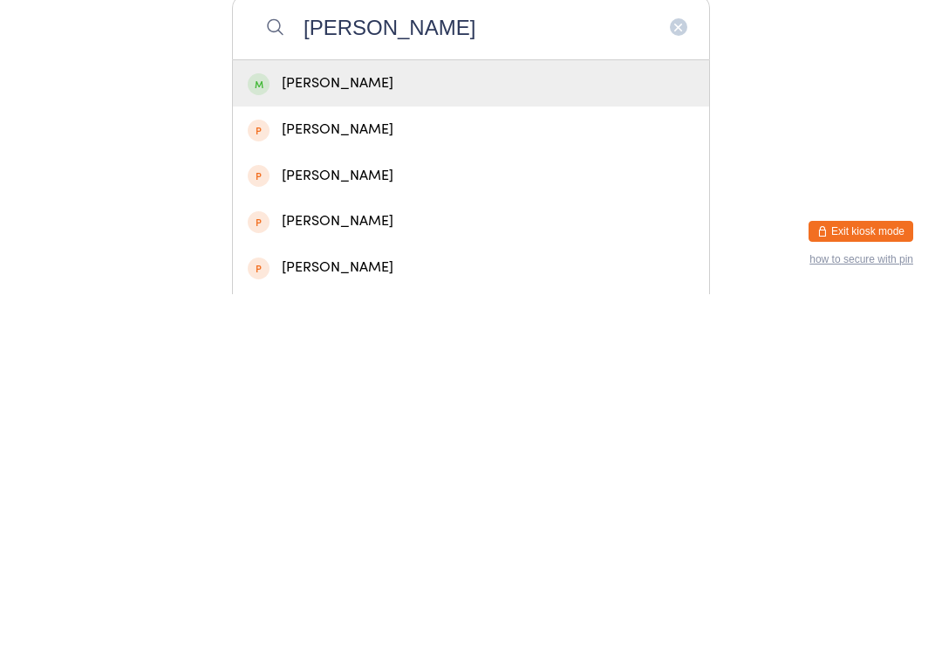
type input "[PERSON_NAME]"
click at [408, 423] on div "[PERSON_NAME]" at bounding box center [471, 435] width 447 height 24
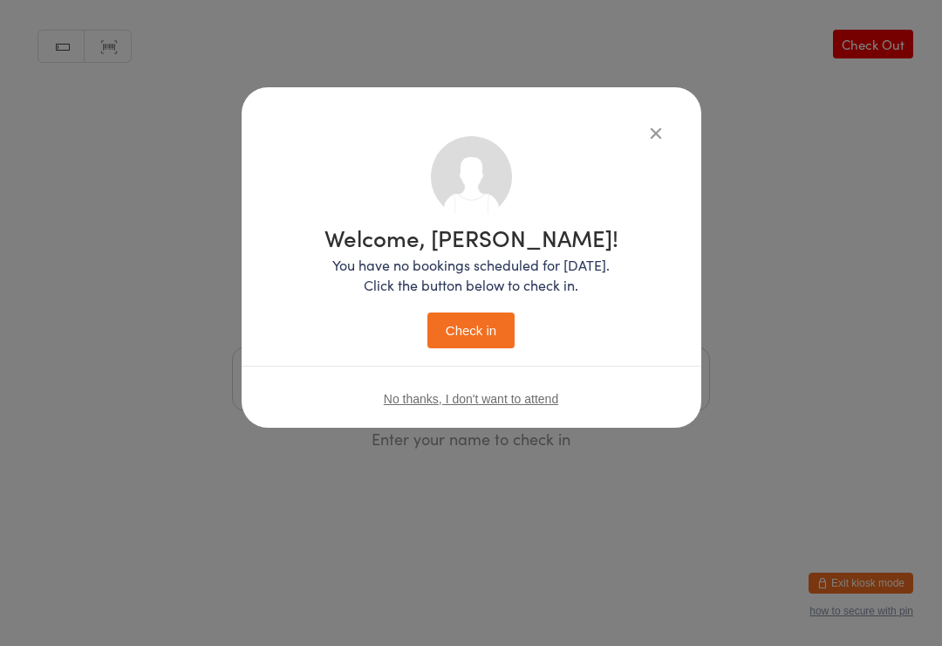
click at [501, 328] on button "Check in" at bounding box center [471, 330] width 87 height 36
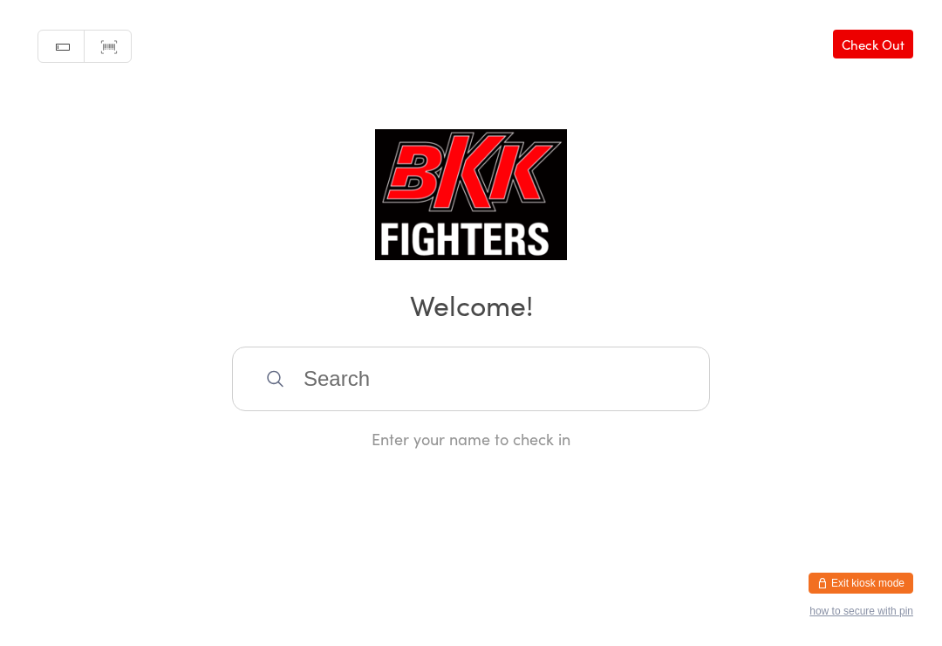
click at [378, 373] on input "search" at bounding box center [471, 378] width 478 height 65
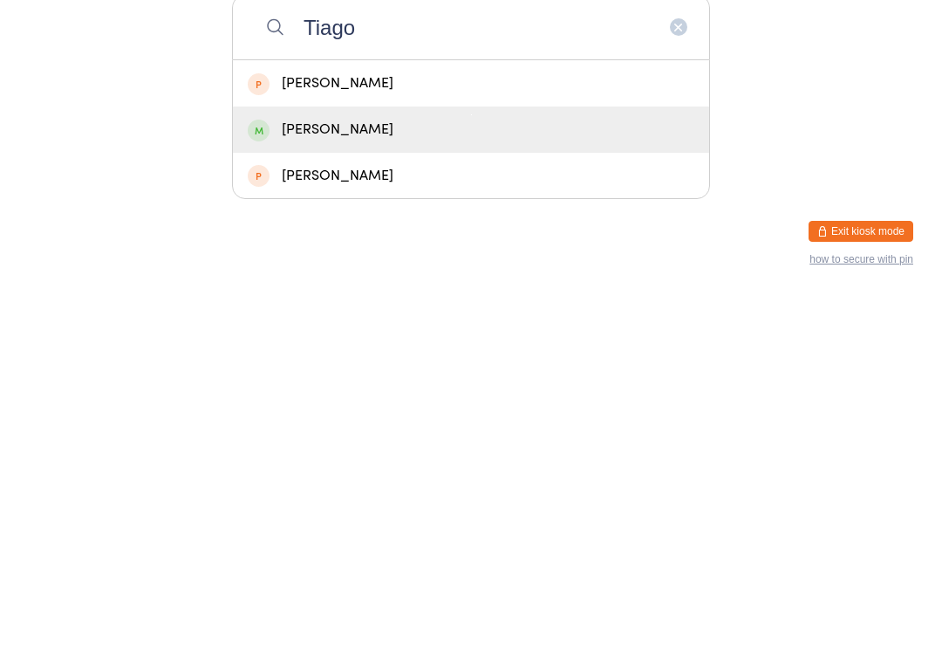
type input "Tiago"
click at [365, 469] on div "[PERSON_NAME]" at bounding box center [471, 481] width 447 height 24
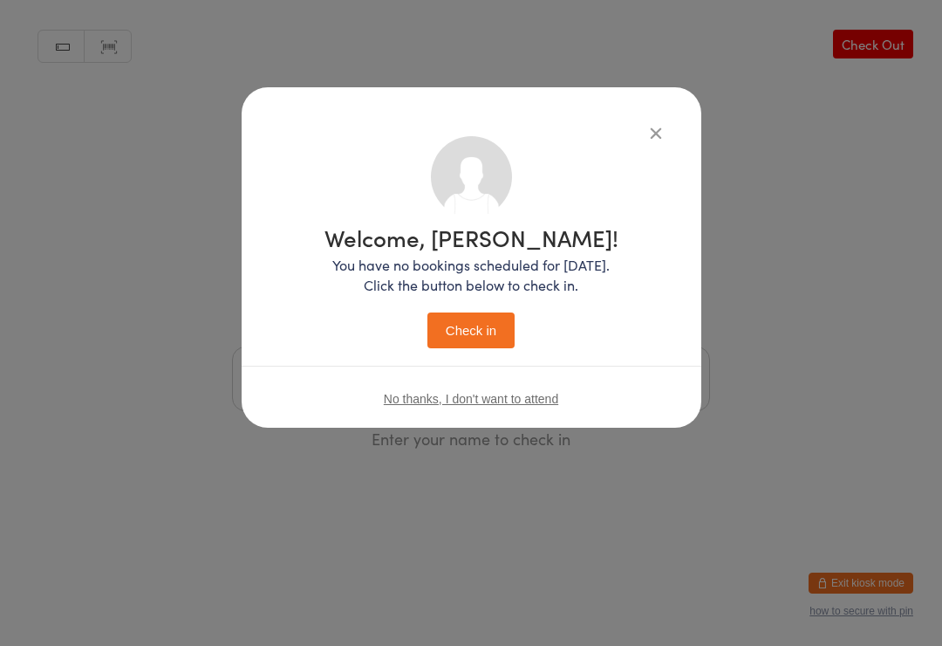
click at [478, 330] on button "Check in" at bounding box center [471, 330] width 87 height 36
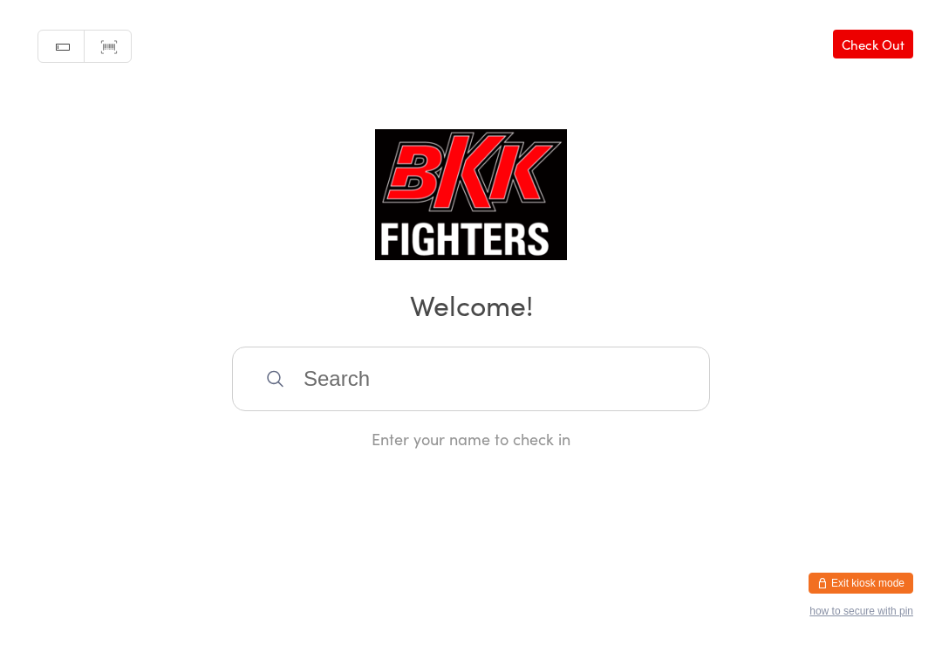
click at [545, 376] on input "search" at bounding box center [471, 378] width 478 height 65
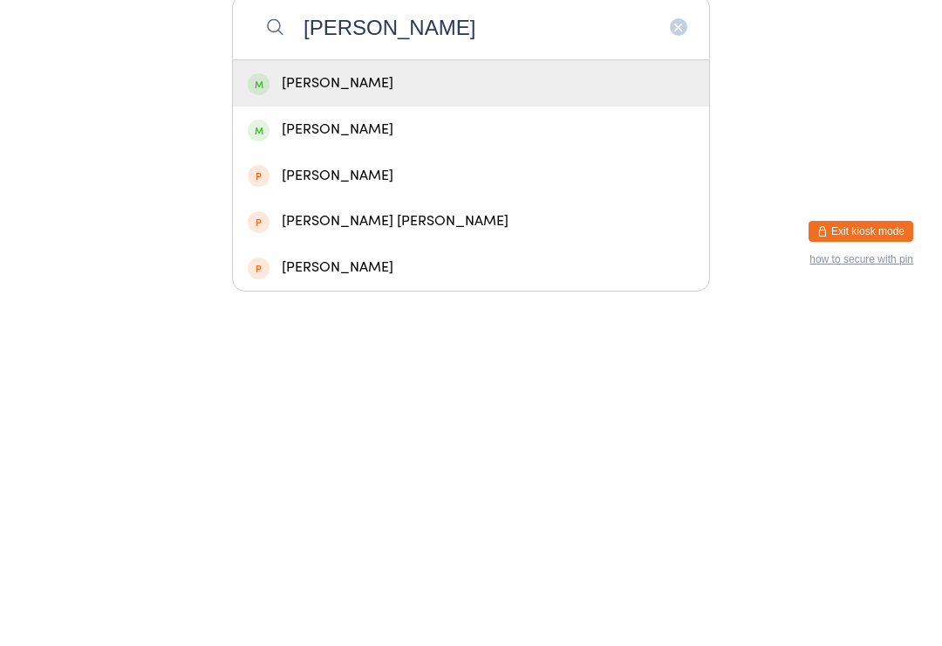
scroll to position [3, 0]
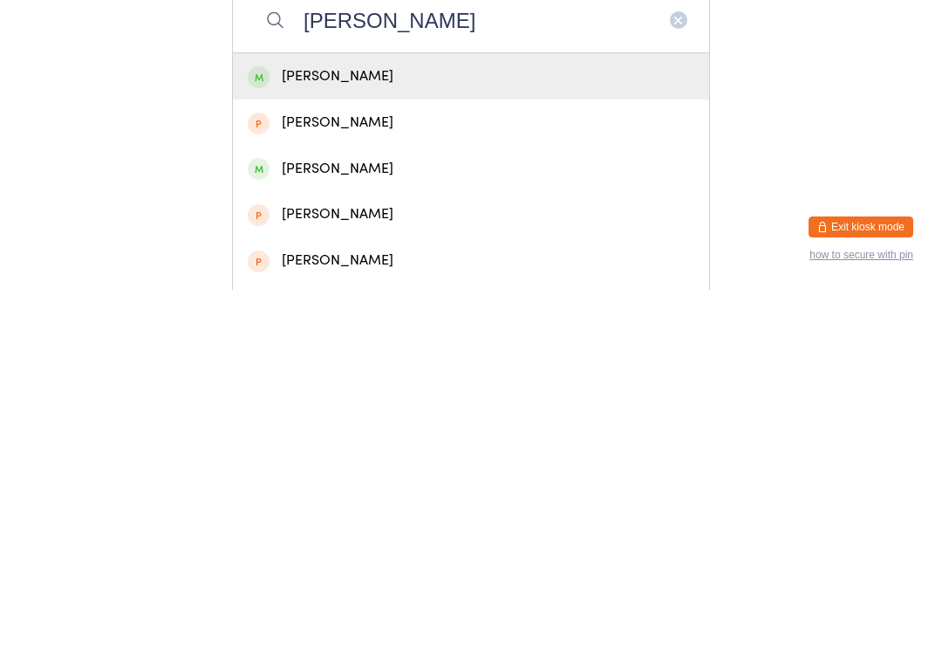
type input "[PERSON_NAME]"
click at [442, 421] on div "[PERSON_NAME]" at bounding box center [471, 433] width 447 height 24
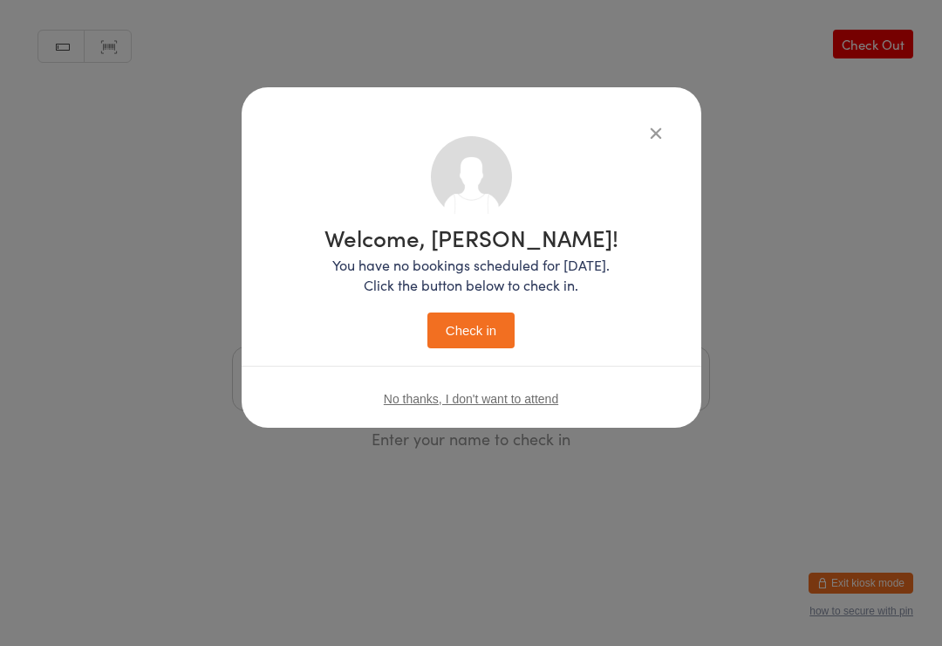
click at [483, 332] on button "Check in" at bounding box center [471, 330] width 87 height 36
